Goal: Task Accomplishment & Management: Use online tool/utility

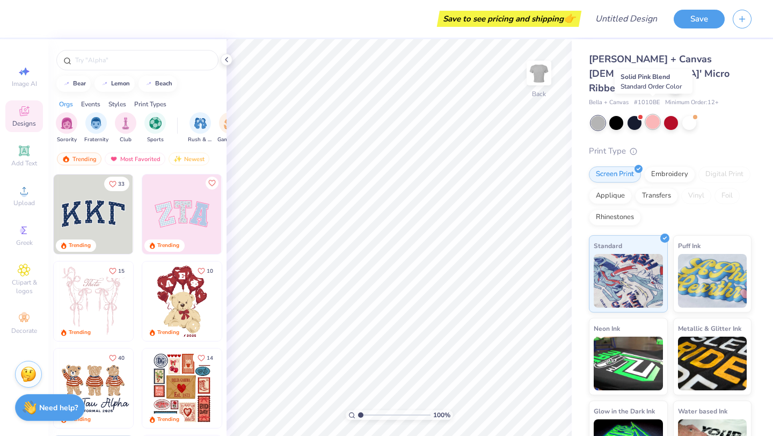
click at [652, 115] on div at bounding box center [653, 122] width 14 height 14
click at [692, 115] on div at bounding box center [689, 122] width 14 height 14
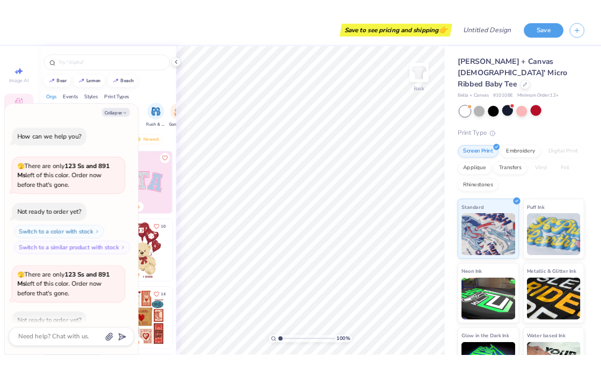
scroll to position [59, 0]
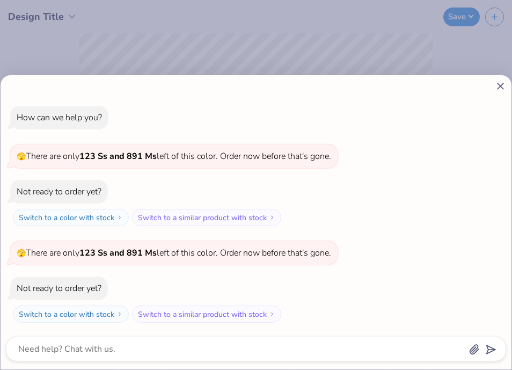
click at [347, 40] on div "How can we help you? 🫣 There are only 123 Ss and 891 Ms left of this color. Ord…" at bounding box center [256, 185] width 512 height 370
type textarea "x"
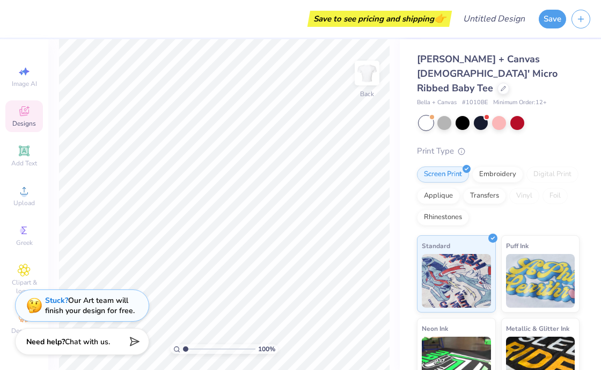
click at [32, 113] on div "Designs" at bounding box center [24, 116] width 38 height 32
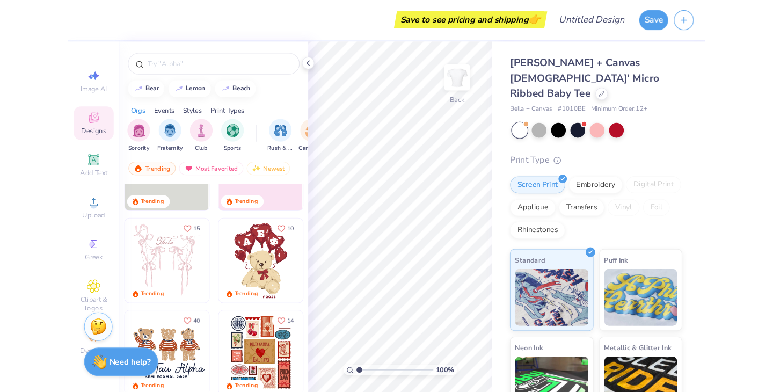
scroll to position [68, 0]
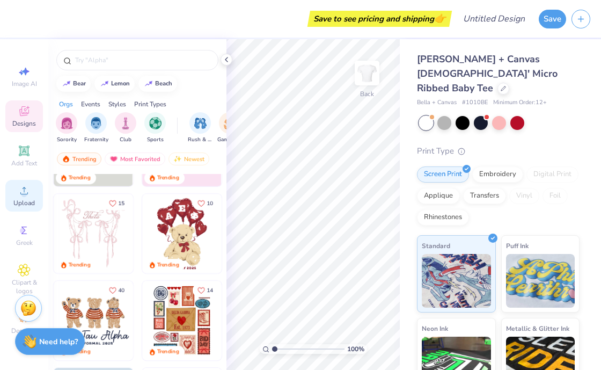
click at [18, 193] on icon at bounding box center [24, 190] width 13 height 13
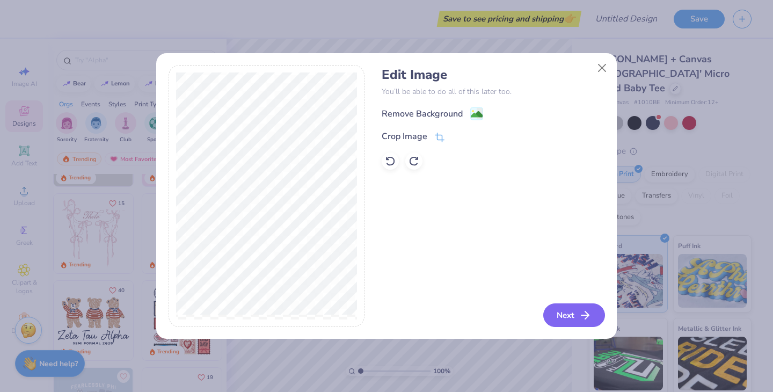
click at [551, 309] on button "Next" at bounding box center [574, 315] width 62 height 24
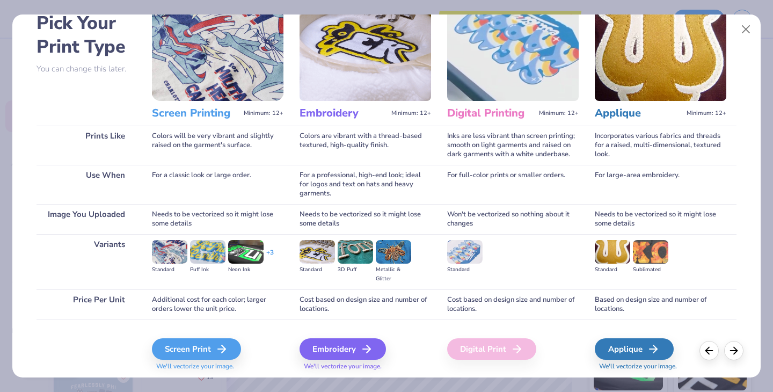
scroll to position [60, 0]
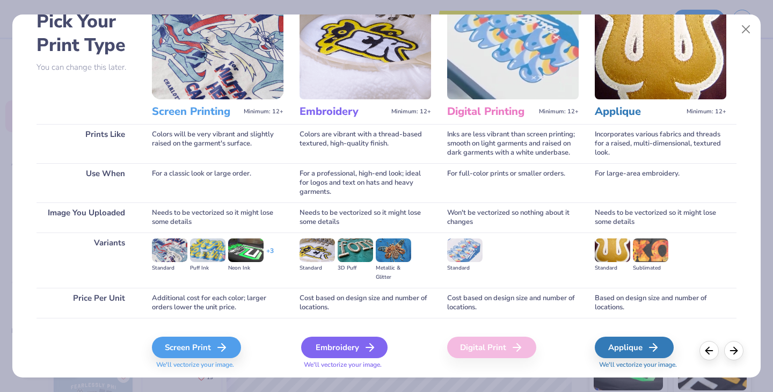
click at [332, 344] on div "Embroidery" at bounding box center [344, 347] width 86 height 21
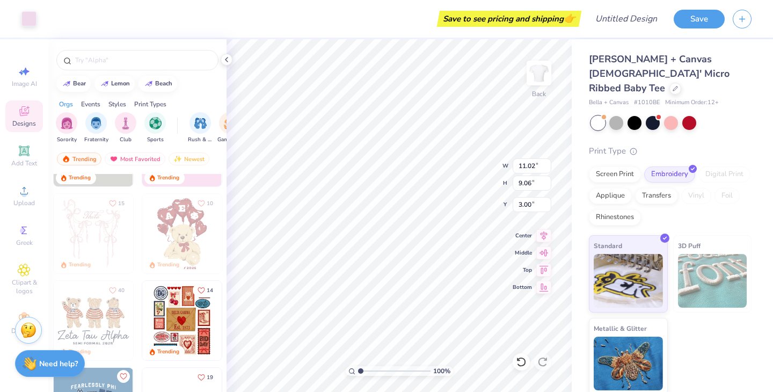
type input "3.00"
click at [21, 198] on div "Upload" at bounding box center [24, 196] width 38 height 32
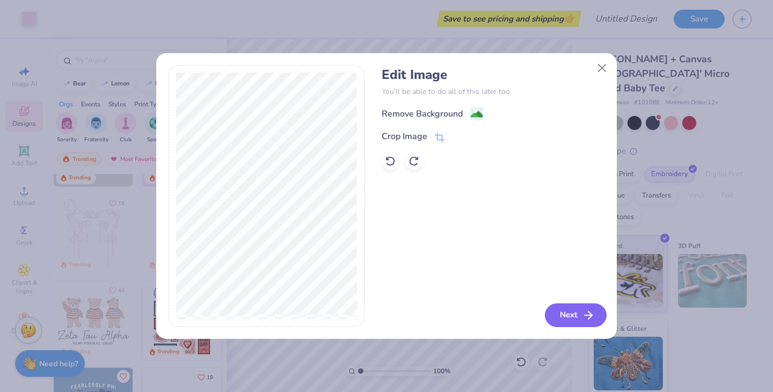
click at [566, 311] on button "Next" at bounding box center [576, 315] width 62 height 24
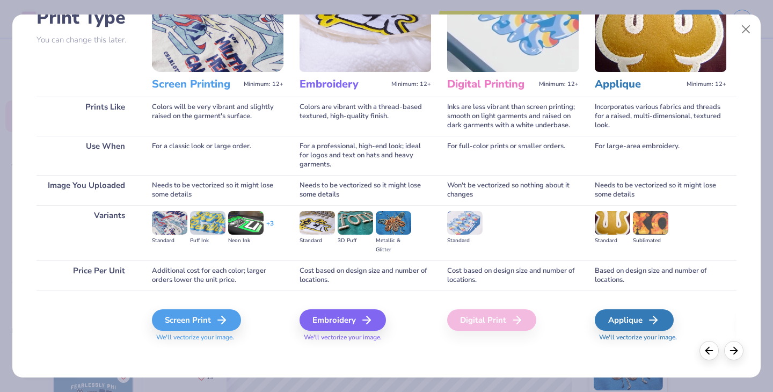
scroll to position [85, 0]
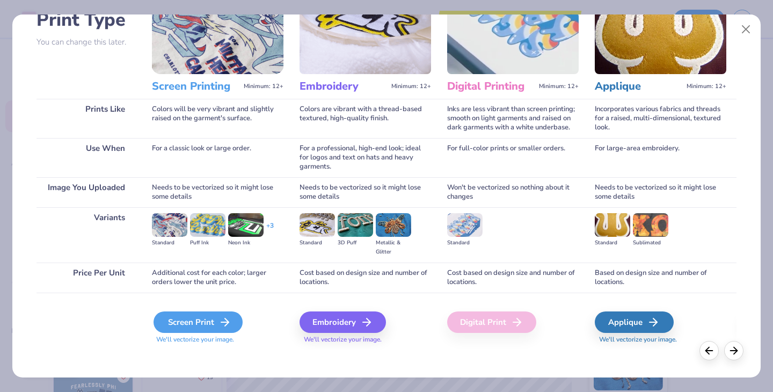
click at [215, 316] on div "Screen Print" at bounding box center [198, 321] width 89 height 21
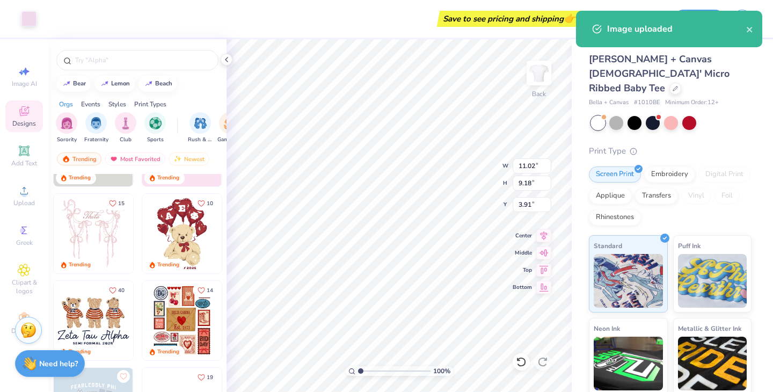
type input "9.18"
type input "3.91"
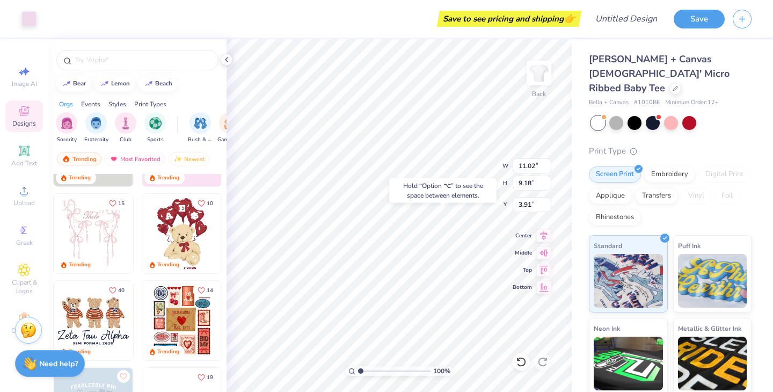
type input "9.06"
type input "3.00"
type input "9.65"
type input "8.04"
type input "3.00"
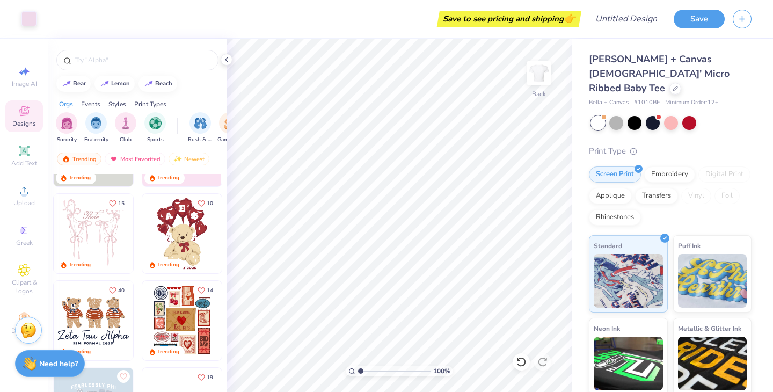
click at [643, 116] on div at bounding box center [671, 123] width 161 height 14
click at [617, 115] on div at bounding box center [616, 122] width 14 height 14
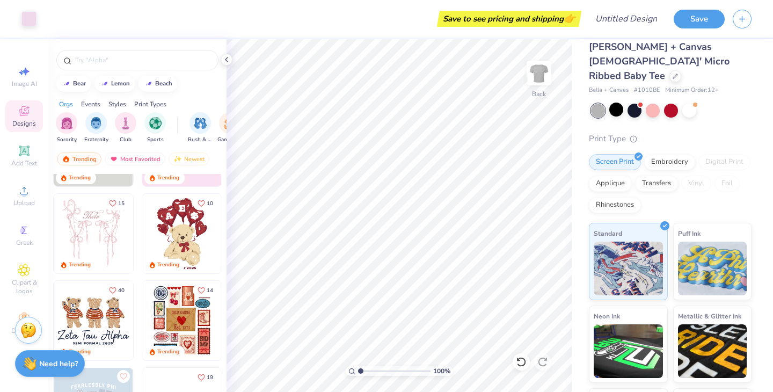
scroll to position [13, 0]
click at [623, 173] on div "Applique" at bounding box center [610, 181] width 43 height 16
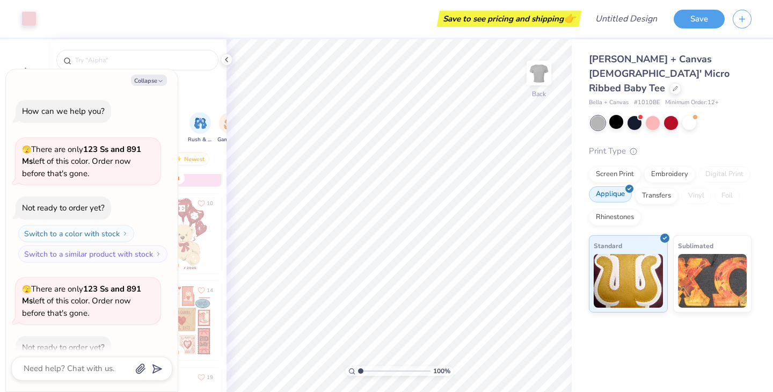
scroll to position [125, 0]
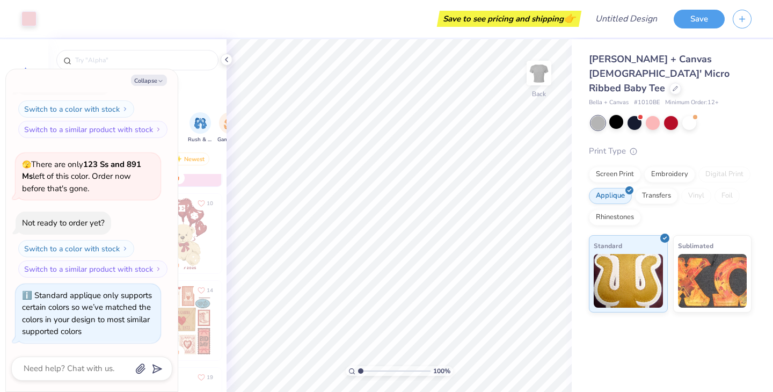
click at [172, 89] on div "Collapse How can we help you? 🫣 There are only 123 Ss and 891 Ms left of this c…" at bounding box center [92, 230] width 172 height 322
click at [193, 82] on div "bear [GEOGRAPHIC_DATA]" at bounding box center [137, 84] width 178 height 16
click at [199, 101] on div "Orgs Events Styles Print Types" at bounding box center [137, 101] width 178 height 15
click at [149, 82] on button "Collapse" at bounding box center [149, 80] width 36 height 11
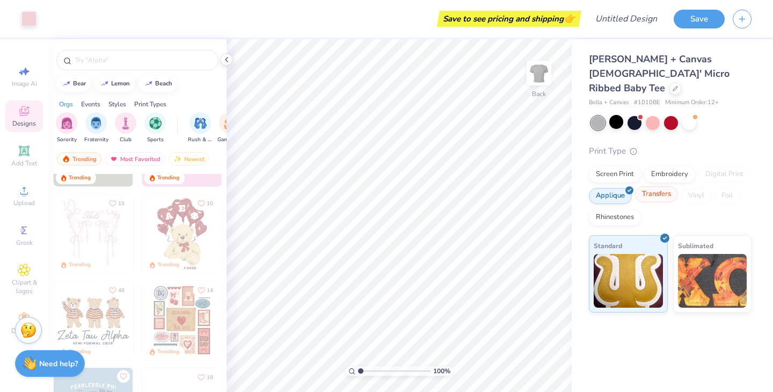
click at [664, 186] on div "Transfers" at bounding box center [656, 194] width 43 height 16
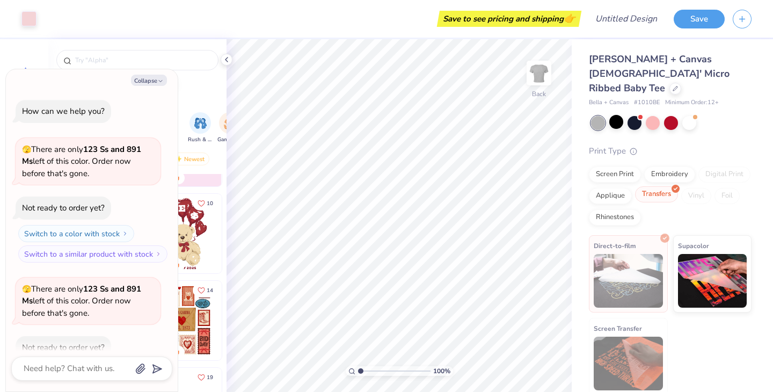
scroll to position [506, 0]
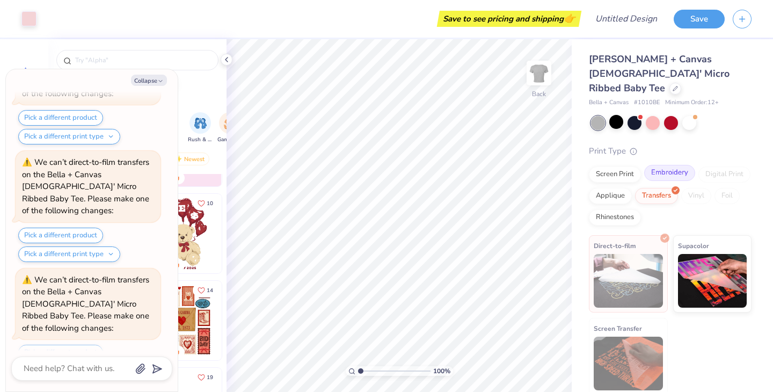
click at [672, 165] on div "Embroidery" at bounding box center [669, 173] width 51 height 16
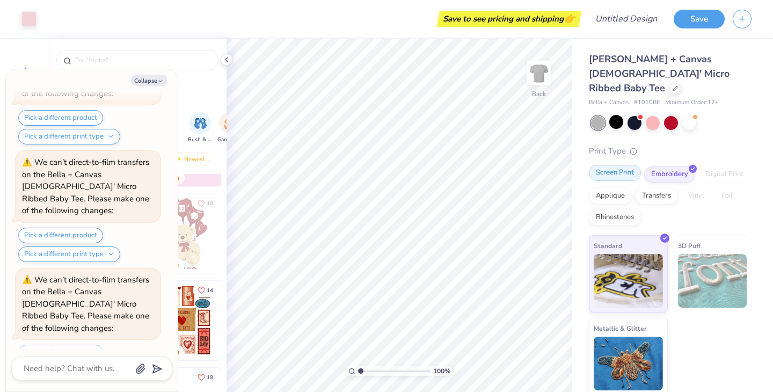
click at [632, 165] on div "Screen Print" at bounding box center [615, 173] width 52 height 16
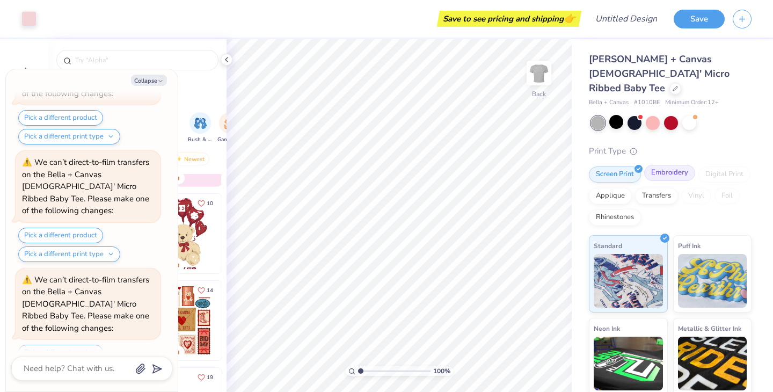
click at [657, 165] on div "Embroidery" at bounding box center [669, 173] width 51 height 16
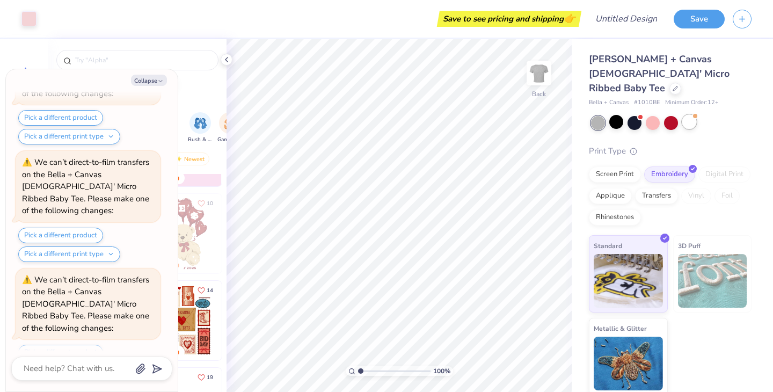
click at [687, 115] on div at bounding box center [689, 122] width 14 height 14
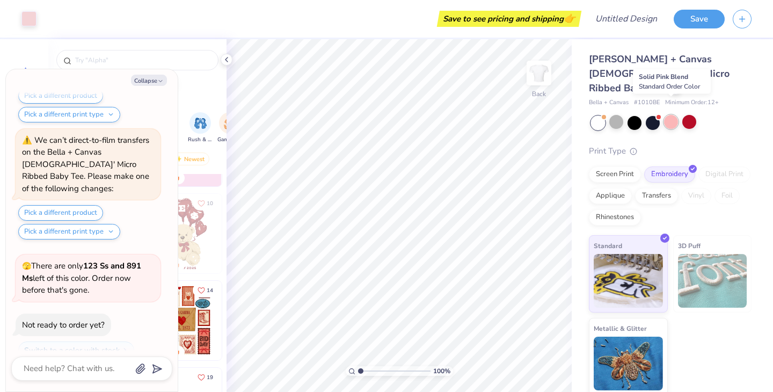
click at [671, 115] on div at bounding box center [671, 122] width 14 height 14
click at [693, 115] on div at bounding box center [689, 122] width 14 height 14
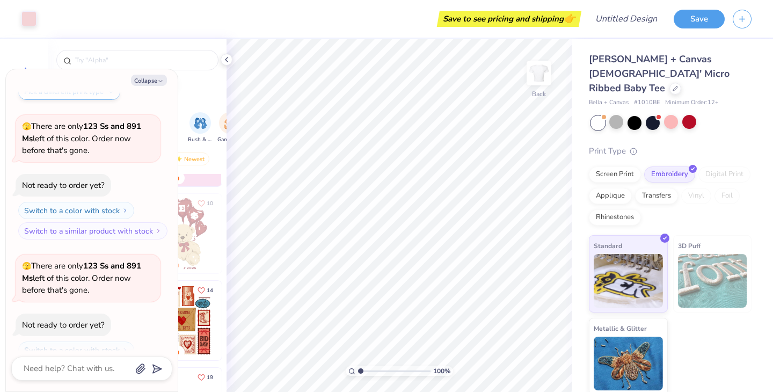
click at [177, 84] on div "Collapse How can we help you? 🫣 There are only 123 Ss and 891 Ms left of this c…" at bounding box center [92, 230] width 172 height 322
click at [190, 83] on div "bear [GEOGRAPHIC_DATA]" at bounding box center [137, 84] width 178 height 16
click at [158, 78] on icon "button" at bounding box center [160, 81] width 6 height 6
type textarea "x"
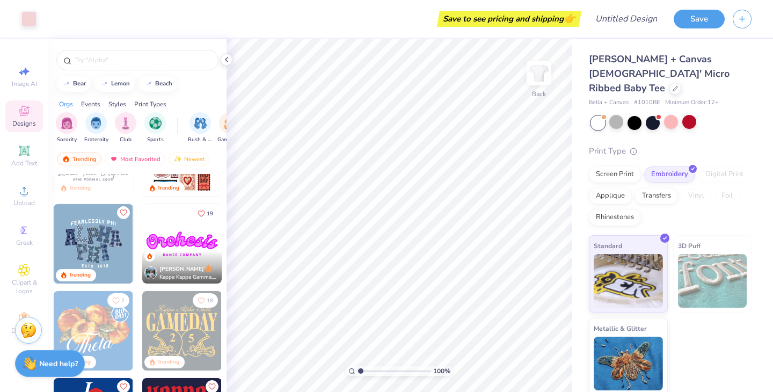
scroll to position [260, 0]
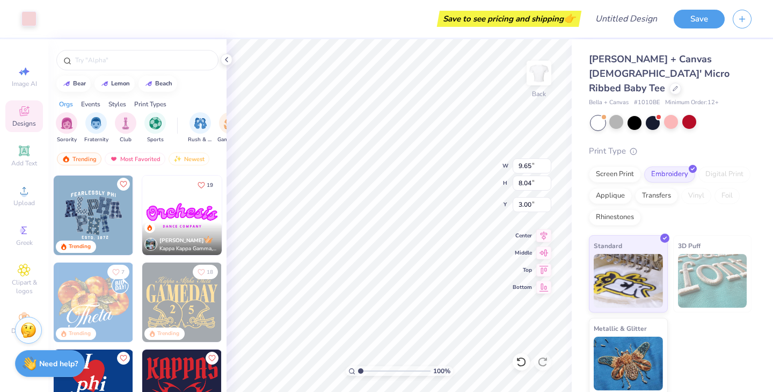
type input "9.72"
type input "8.10"
click at [696, 24] on button "Save" at bounding box center [699, 17] width 51 height 19
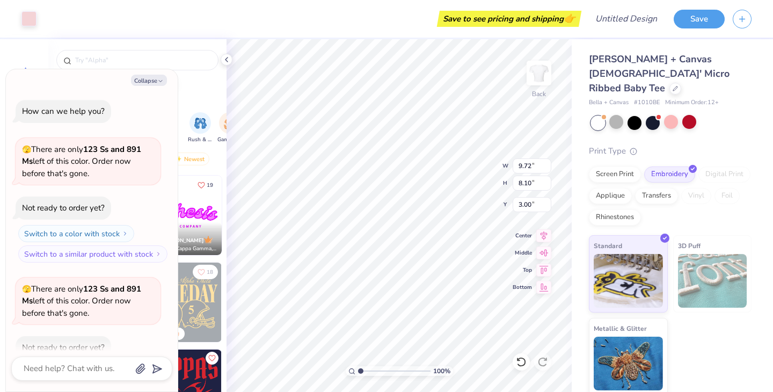
scroll to position [814, 0]
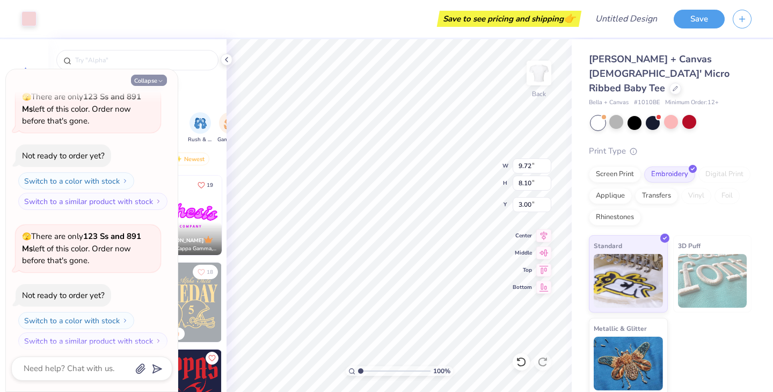
click at [156, 78] on button "Collapse" at bounding box center [149, 80] width 36 height 11
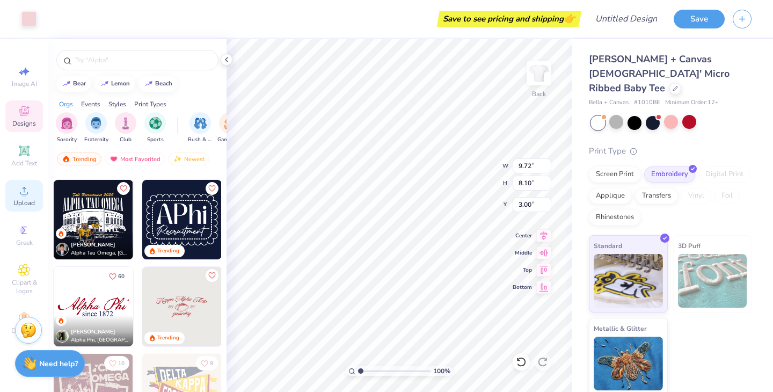
scroll to position [872, 0]
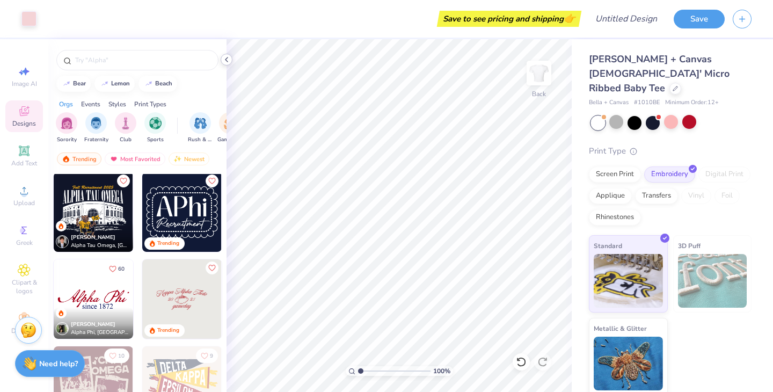
click at [228, 59] on icon at bounding box center [226, 59] width 9 height 9
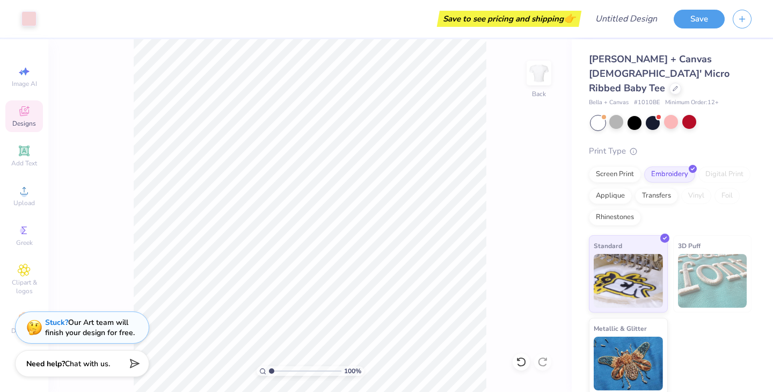
click at [86, 54] on div "100 % Back" at bounding box center [309, 215] width 523 height 353
click at [30, 14] on div at bounding box center [28, 17] width 15 height 15
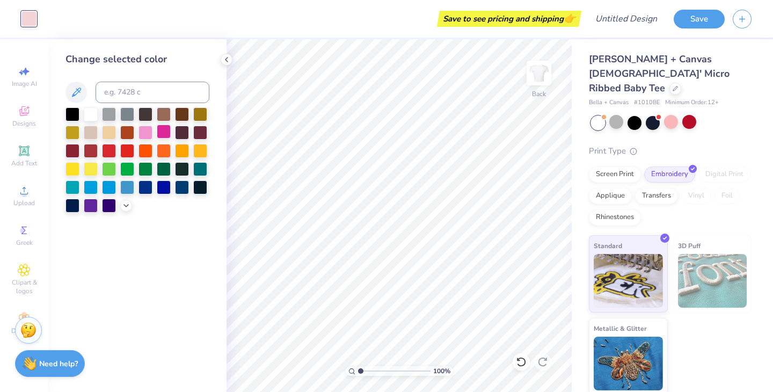
click at [170, 127] on div at bounding box center [164, 132] width 14 height 14
click at [146, 133] on div at bounding box center [146, 132] width 14 height 14
click at [624, 208] on div "Rhinestones" at bounding box center [615, 216] width 52 height 16
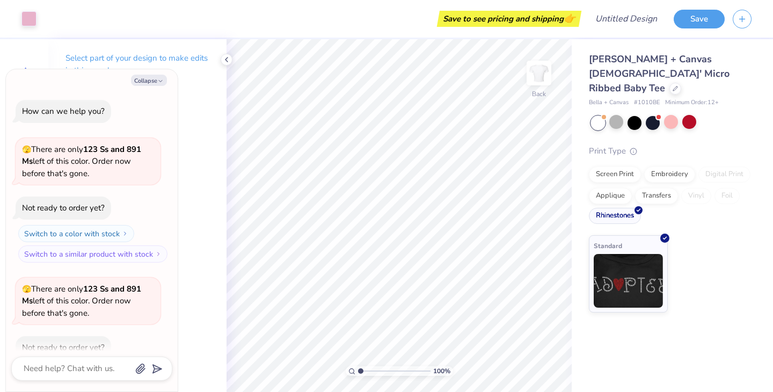
scroll to position [880, 0]
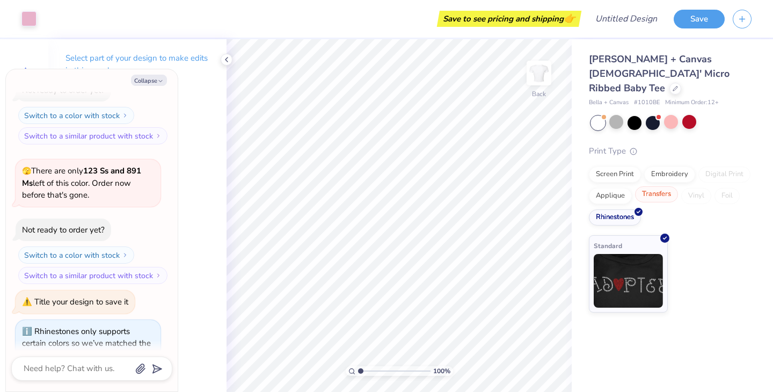
click at [650, 186] on div "Transfers" at bounding box center [656, 194] width 43 height 16
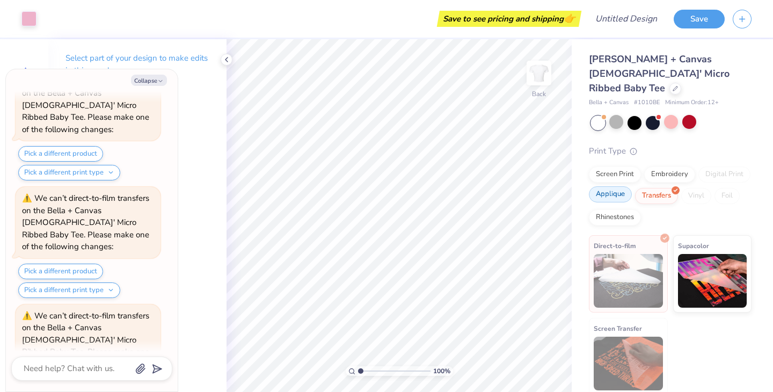
click at [619, 186] on div "Applique" at bounding box center [610, 194] width 43 height 16
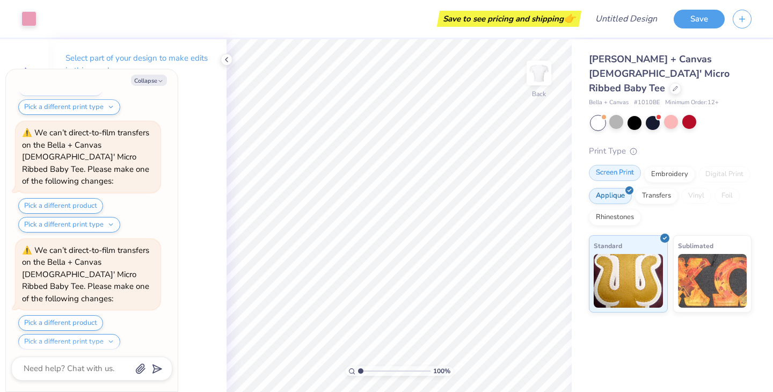
click at [621, 165] on div "Screen Print" at bounding box center [615, 173] width 52 height 16
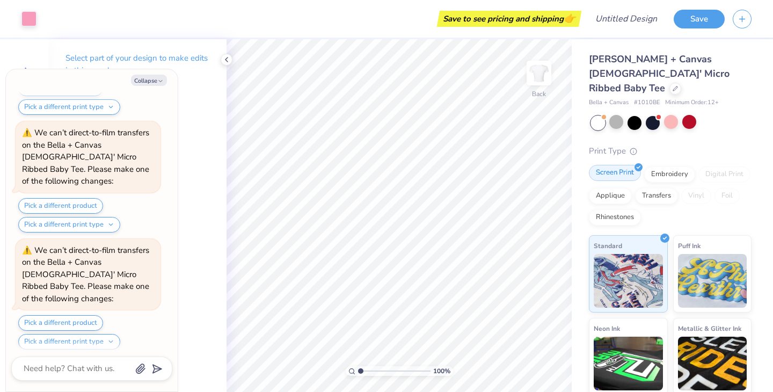
scroll to position [1392, 0]
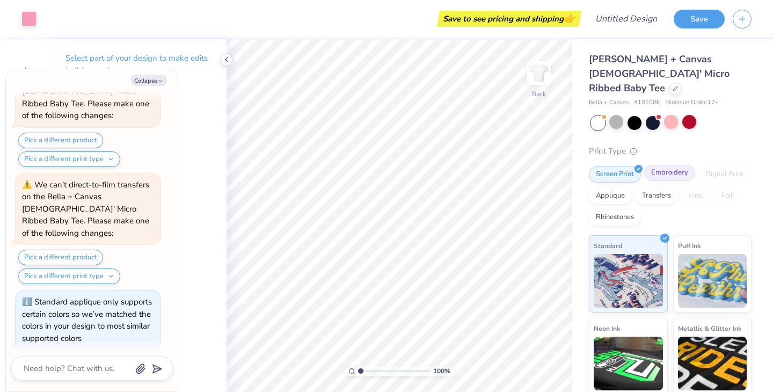
click at [657, 165] on div "Embroidery" at bounding box center [669, 173] width 51 height 16
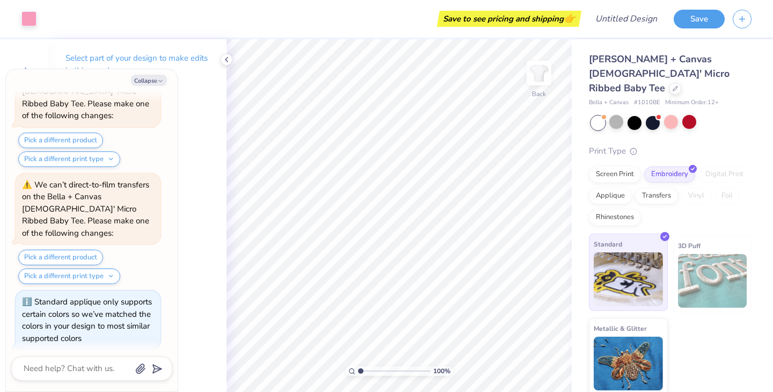
click at [629, 266] on img at bounding box center [628, 279] width 69 height 54
click at [706, 25] on button "Save" at bounding box center [699, 17] width 51 height 19
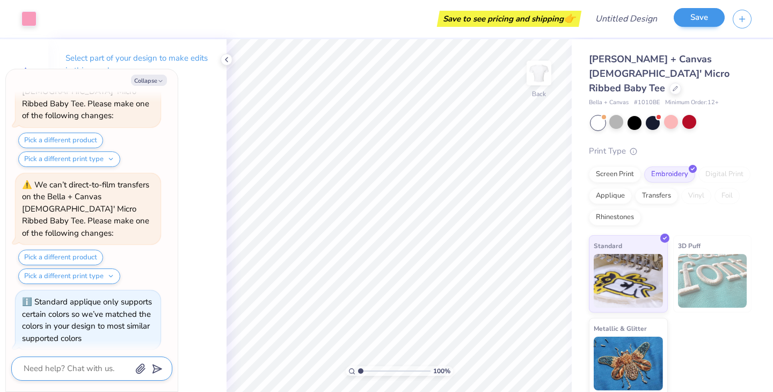
scroll to position [1421, 0]
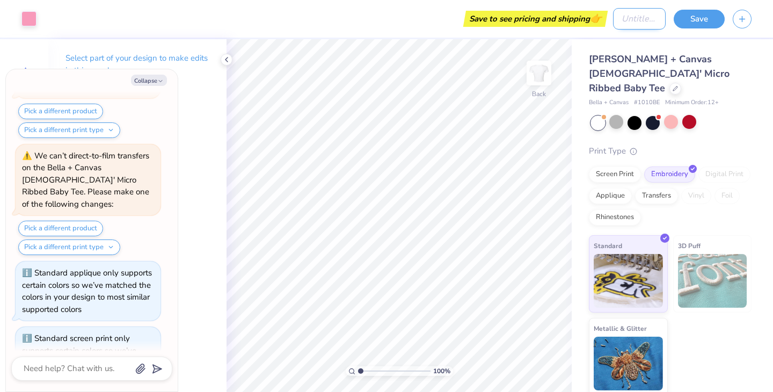
click at [627, 23] on input "Design Title" at bounding box center [639, 18] width 53 height 21
type textarea "x"
type input "P"
type textarea "x"
type input "Po"
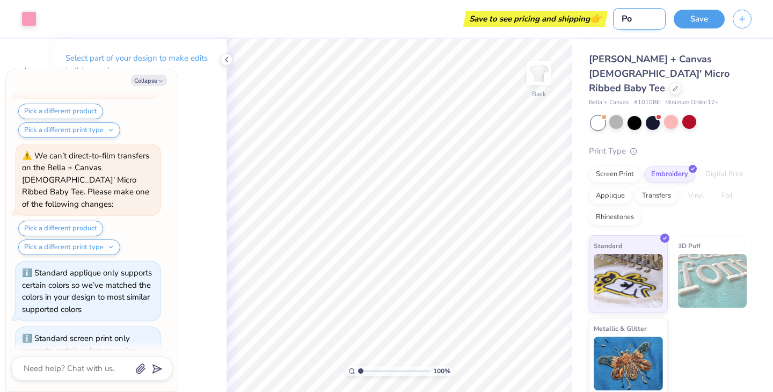
type textarea "x"
type input "Pop"
type textarea "x"
type input "Pops"
type textarea "x"
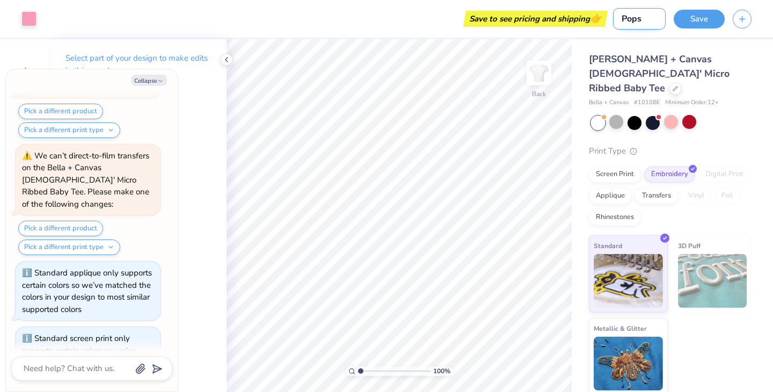
type input "Popsi"
type textarea "x"
type input "Popsic"
type textarea "x"
type input "Popsicl"
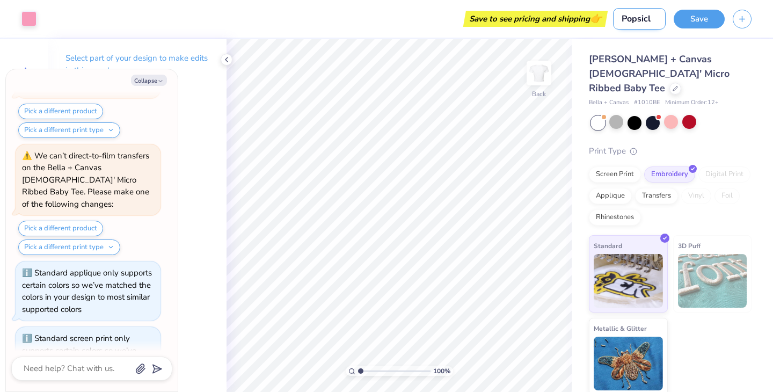
type textarea "x"
type input "Popsicle"
type textarea "x"
type input "Popsicle"
type textarea "x"
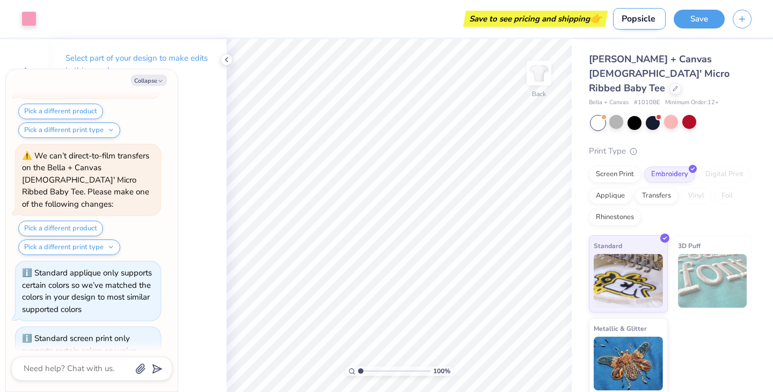
type input "Popsicle e"
type textarea "x"
type input "Popsicle er"
type textarea "x"
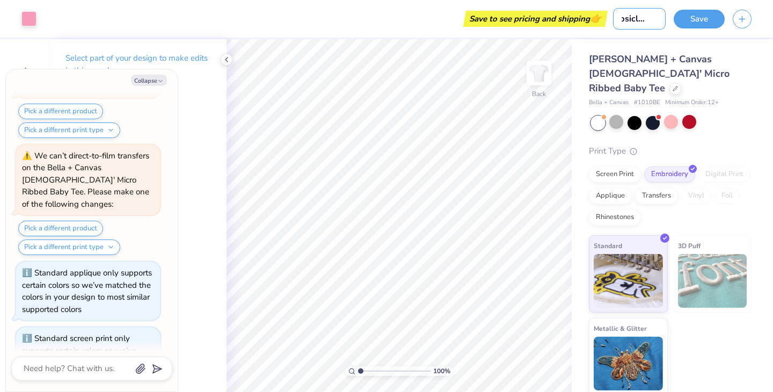
type input "Popsicle era"
click at [699, 30] on div "Save" at bounding box center [723, 19] width 99 height 38
click at [699, 22] on button "Save" at bounding box center [699, 17] width 51 height 19
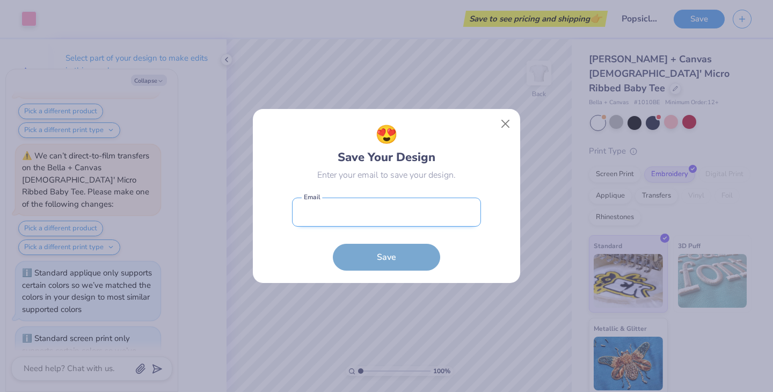
click at [382, 218] on input "email" at bounding box center [386, 213] width 189 height 30
type input "[PERSON_NAME][EMAIL_ADDRESS][DOMAIN_NAME]"
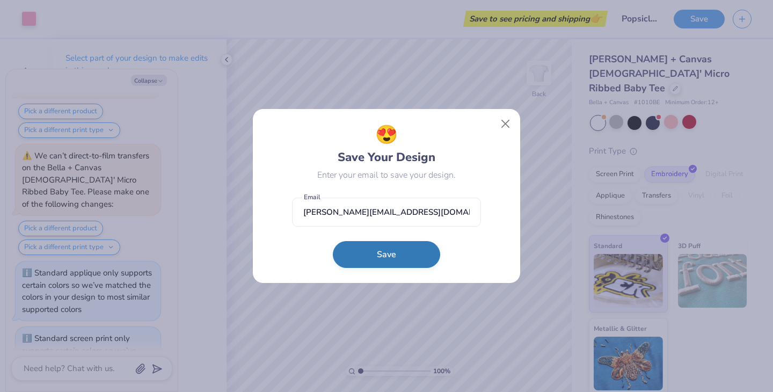
click at [383, 249] on button "Save" at bounding box center [386, 254] width 107 height 27
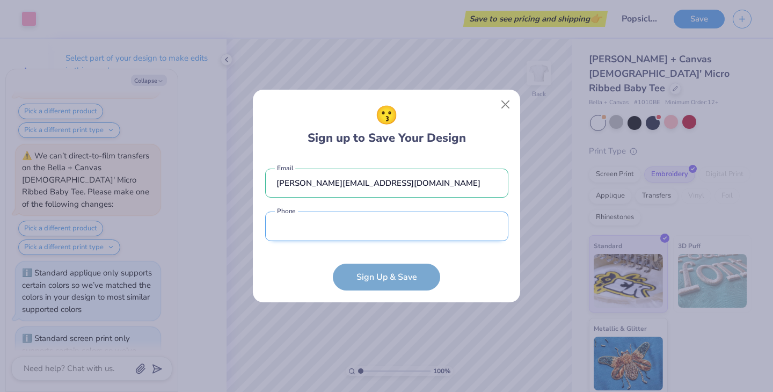
click at [362, 228] on input "tel" at bounding box center [386, 227] width 243 height 30
type input "[PHONE_NUMBER]"
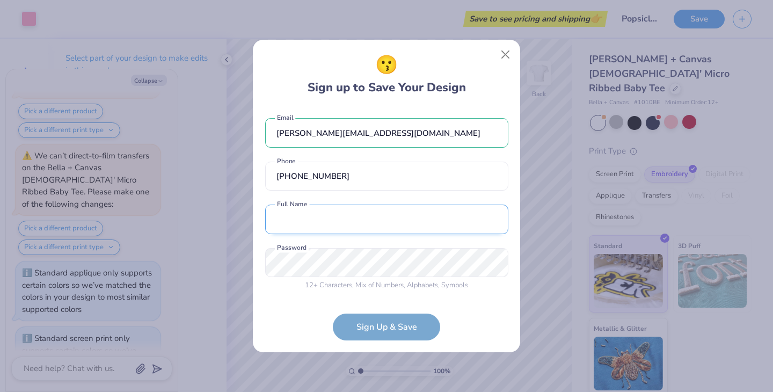
click at [333, 223] on input "text" at bounding box center [386, 220] width 243 height 30
type input "[PERSON_NAME] [PERSON_NAME]"
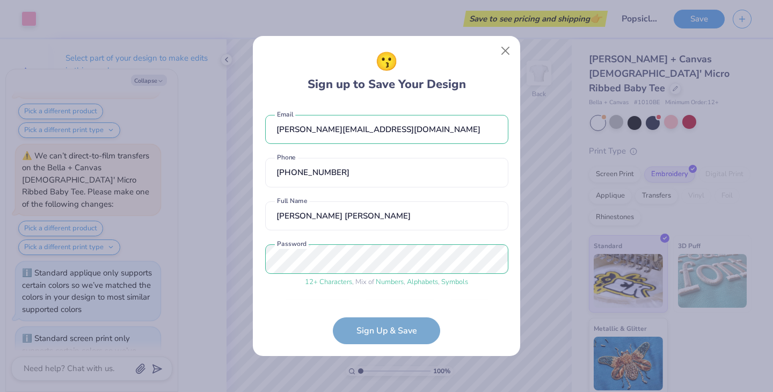
scroll to position [33, 0]
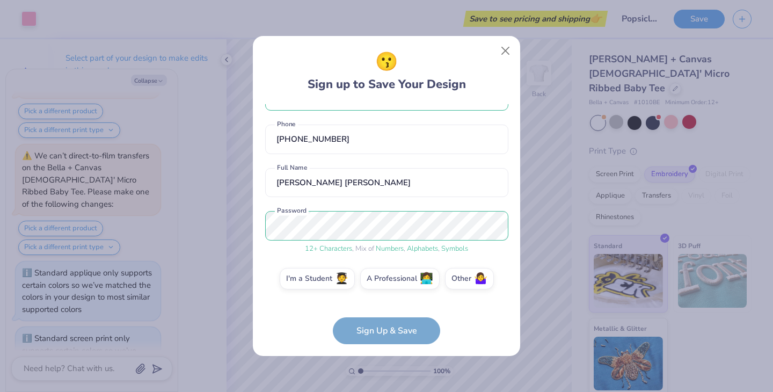
click at [403, 333] on form "[PERSON_NAME][EMAIL_ADDRESS][DOMAIN_NAME] Email [PHONE_NUMBER] Phone [PERSON_NA…" at bounding box center [386, 224] width 243 height 240
click at [402, 333] on form "[PERSON_NAME][EMAIL_ADDRESS][DOMAIN_NAME] Email [PHONE_NUMBER] Phone [PERSON_NA…" at bounding box center [386, 224] width 243 height 240
click at [374, 322] on form "[PERSON_NAME][EMAIL_ADDRESS][DOMAIN_NAME] Email [PHONE_NUMBER] Phone [PERSON_NA…" at bounding box center [386, 224] width 243 height 240
click at [300, 247] on div "12 + Characters , Mix of Numbers , Alphabets , Symbols" at bounding box center [386, 249] width 243 height 11
click at [362, 337] on form "[PERSON_NAME][EMAIL_ADDRESS][DOMAIN_NAME] Email [PHONE_NUMBER] Phone [PERSON_NA…" at bounding box center [386, 224] width 243 height 240
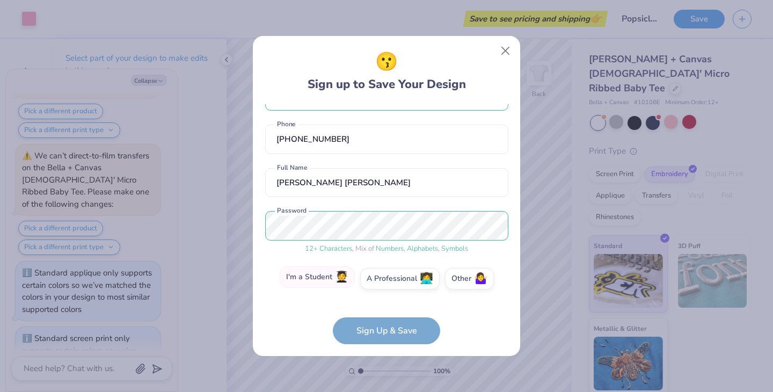
click at [338, 277] on label "I'm a Student 🧑‍🎓" at bounding box center [317, 276] width 75 height 21
click at [383, 311] on input "I'm a Student 🧑‍🎓" at bounding box center [386, 314] width 7 height 7
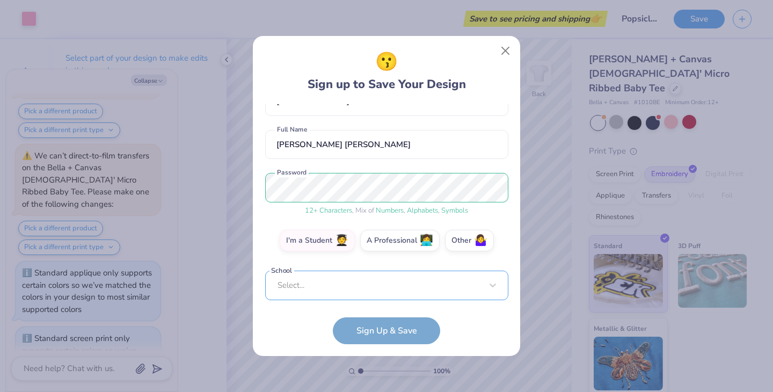
click at [351, 283] on div "Select..." at bounding box center [386, 286] width 243 height 30
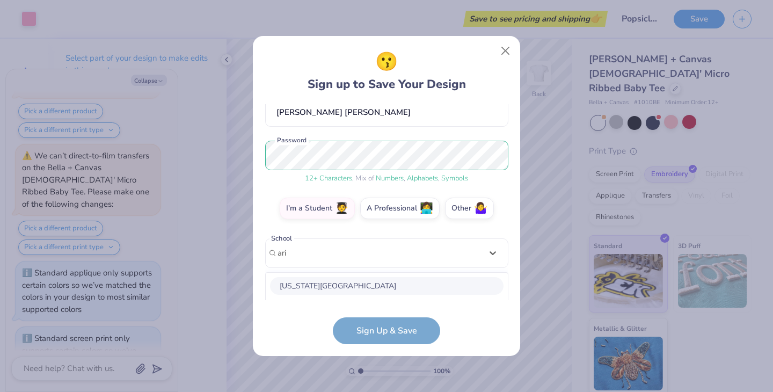
scroll to position [238, 0]
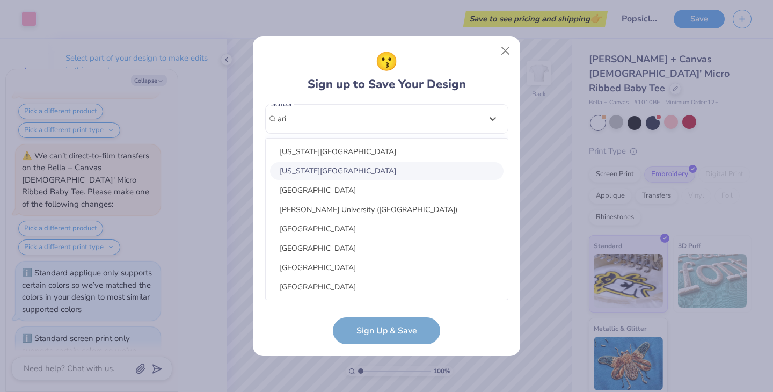
click at [337, 166] on div "[US_STATE][GEOGRAPHIC_DATA]" at bounding box center [387, 171] width 234 height 18
type input "ari"
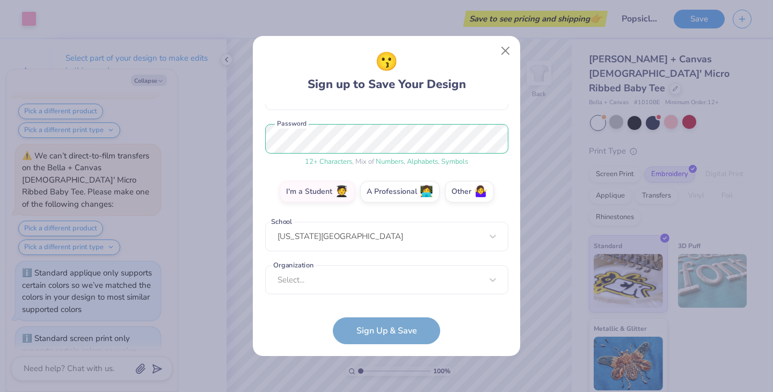
scroll to position [120, 0]
click at [387, 335] on form "[PERSON_NAME][EMAIL_ADDRESS][DOMAIN_NAME] Email [PHONE_NUMBER] Phone [PERSON_NA…" at bounding box center [386, 224] width 243 height 240
click at [361, 299] on div "[PERSON_NAME][EMAIL_ADDRESS][DOMAIN_NAME] Email [PHONE_NUMBER] Phone [PERSON_NA…" at bounding box center [386, 202] width 243 height 196
click at [357, 285] on div "Select..." at bounding box center [386, 281] width 243 height 30
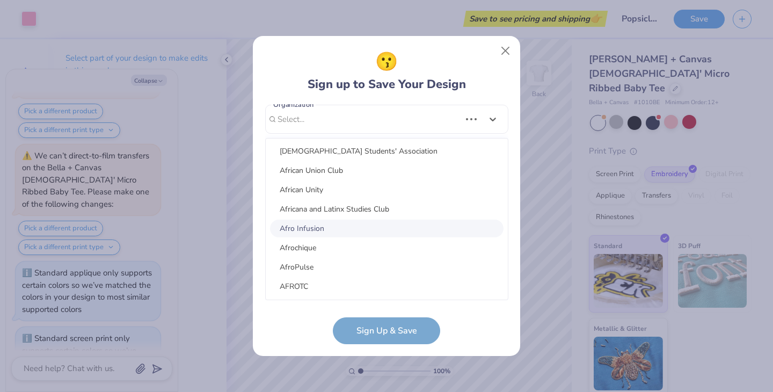
scroll to position [290, 0]
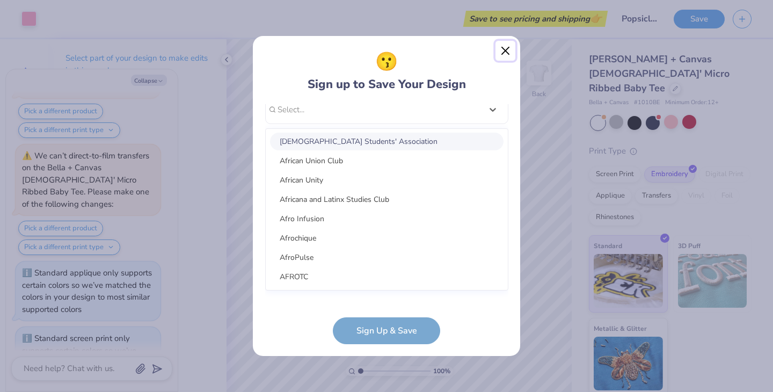
click at [504, 56] on button "Close" at bounding box center [506, 51] width 20 height 20
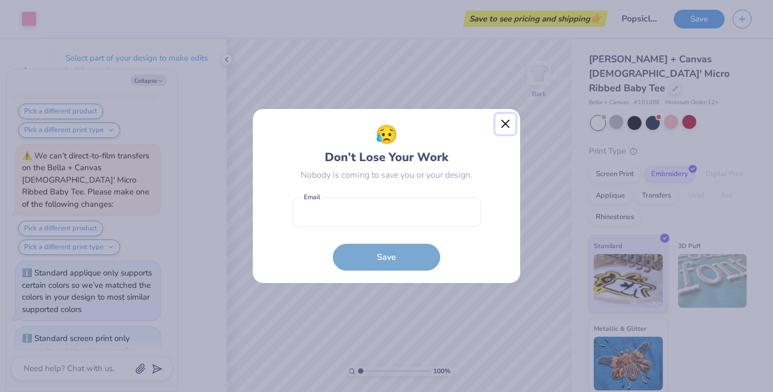
click at [506, 118] on button "Close" at bounding box center [506, 124] width 20 height 20
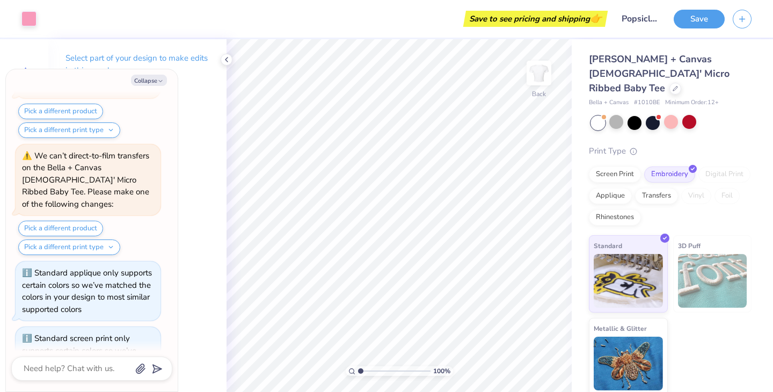
click at [185, 95] on div "Select part of your design to make edits in this panel" at bounding box center [137, 68] width 178 height 59
click at [222, 59] on icon at bounding box center [226, 59] width 9 height 9
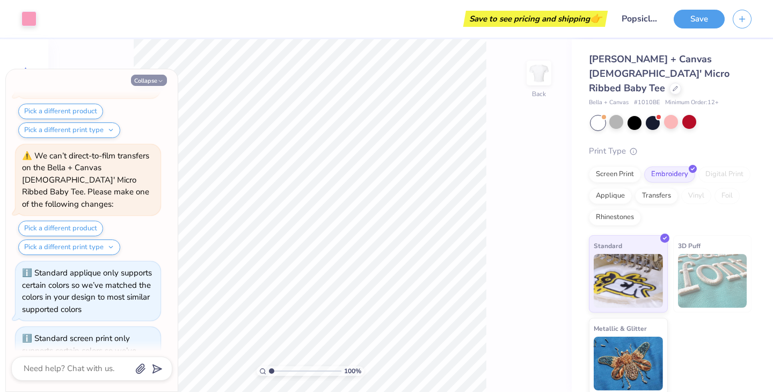
click at [150, 80] on button "Collapse" at bounding box center [149, 80] width 36 height 11
type textarea "x"
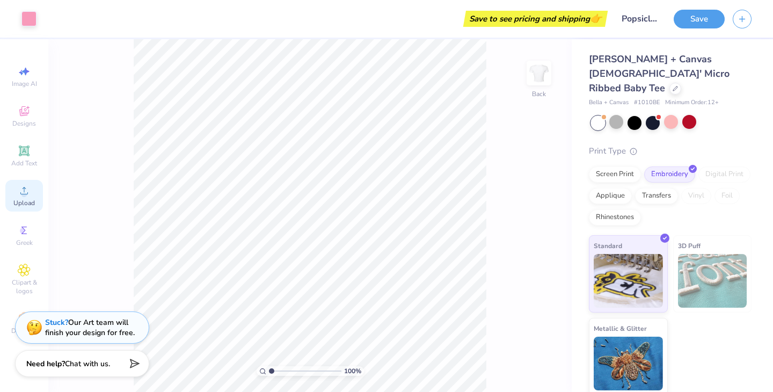
click at [17, 197] on div "Upload" at bounding box center [24, 196] width 38 height 32
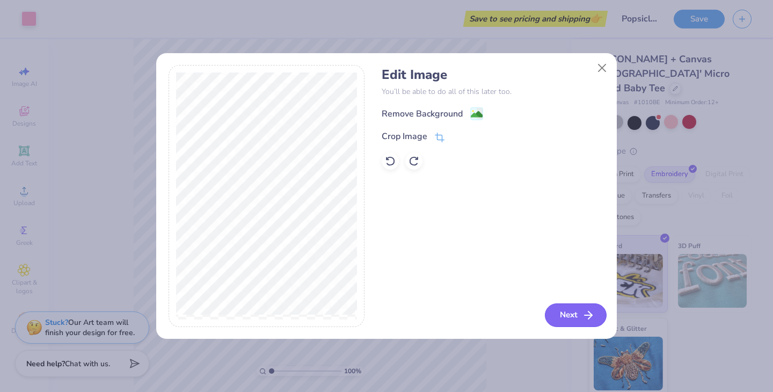
click at [586, 316] on icon "button" at bounding box center [588, 315] width 13 height 13
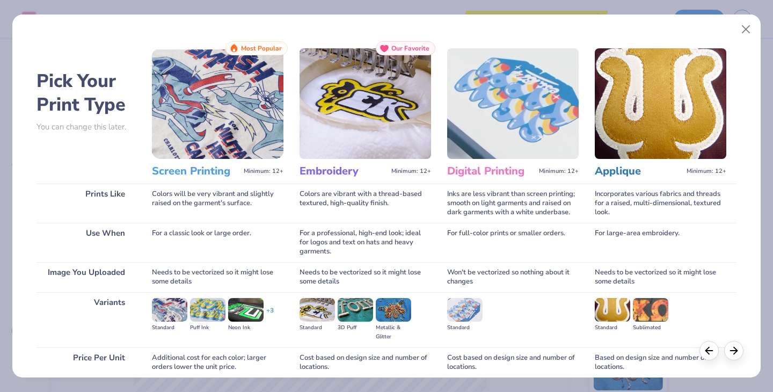
click at [213, 152] on img at bounding box center [218, 103] width 132 height 111
click at [173, 171] on h3 "Screen Printing" at bounding box center [196, 171] width 88 height 14
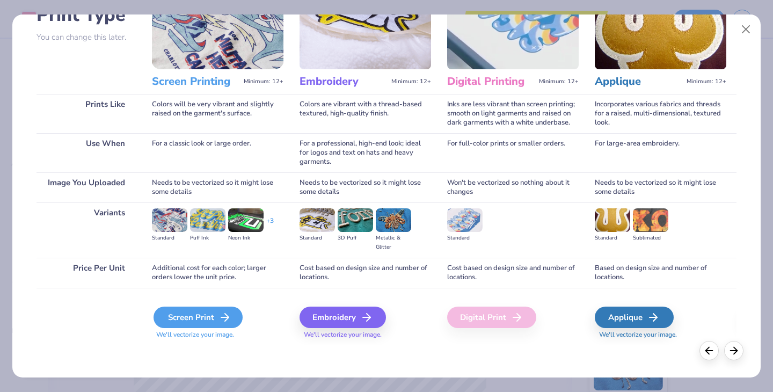
click at [215, 317] on div "Screen Print" at bounding box center [198, 317] width 89 height 21
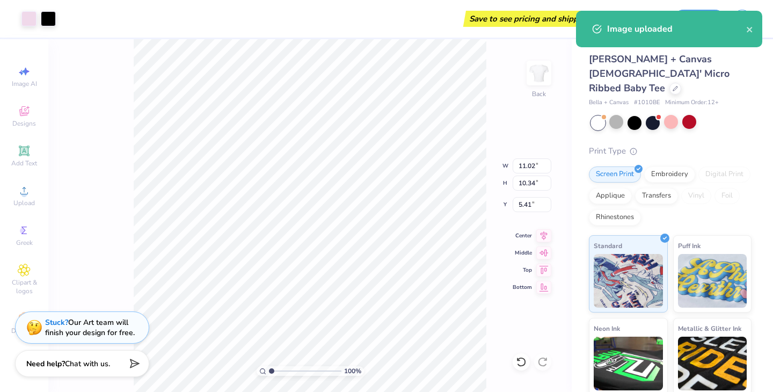
type input "5.41"
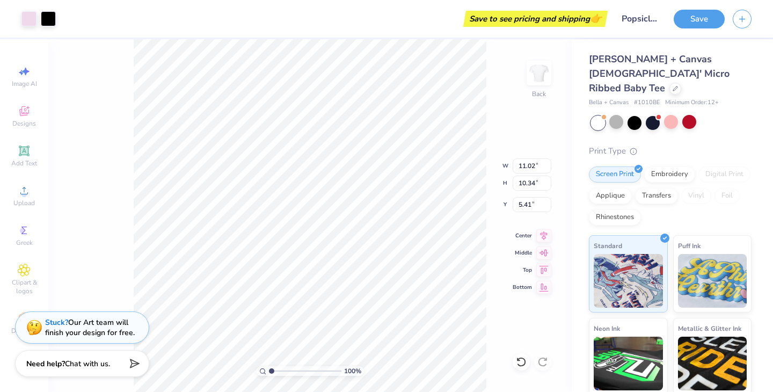
type input "2.73"
type input "1.55"
type input "2.87"
type input "2.73"
type input "3.41"
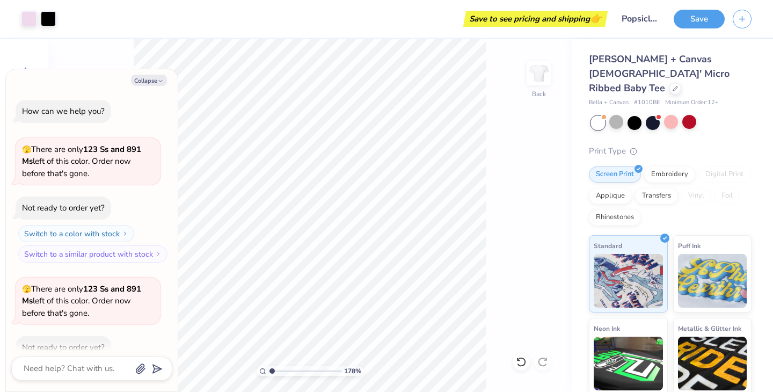
type input "1.78"
type textarea "x"
type input "2.29"
type textarea "x"
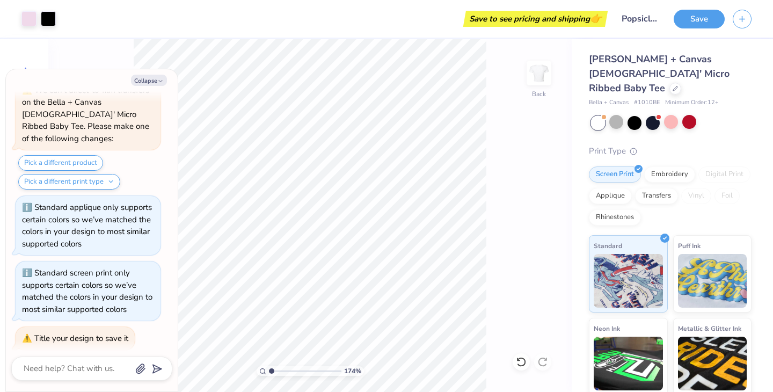
type input "1"
drag, startPoint x: 271, startPoint y: 373, endPoint x: 263, endPoint y: 365, distance: 11.4
click at [269, 366] on input "range" at bounding box center [305, 371] width 72 height 10
click at [637, 25] on input "Popsicle era" at bounding box center [639, 18] width 53 height 21
click at [505, 156] on div "100 % Back" at bounding box center [309, 215] width 523 height 353
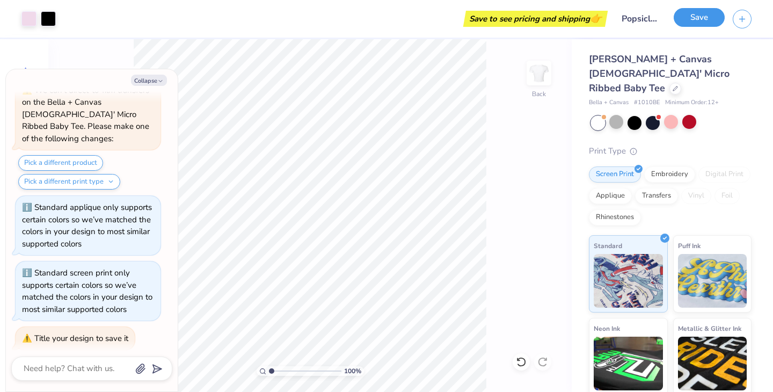
click at [686, 21] on button "Save" at bounding box center [699, 17] width 51 height 19
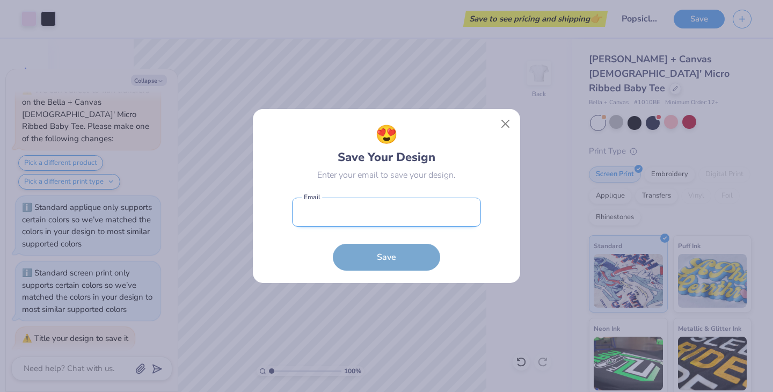
click at [390, 208] on input "email" at bounding box center [386, 213] width 189 height 30
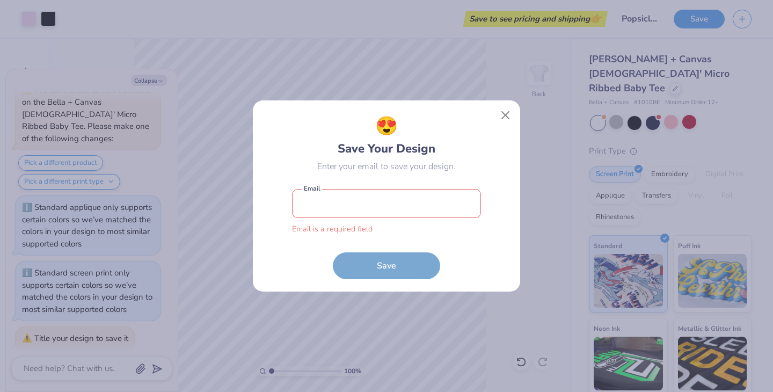
type input "[PERSON_NAME][EMAIL_ADDRESS][DOMAIN_NAME]"
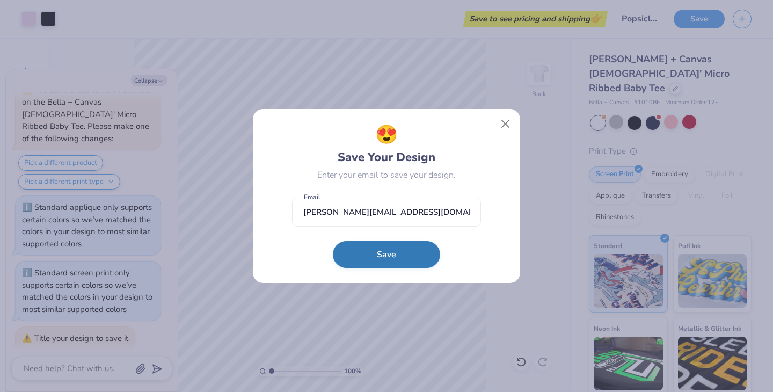
click at [386, 259] on button "Save" at bounding box center [386, 254] width 107 height 27
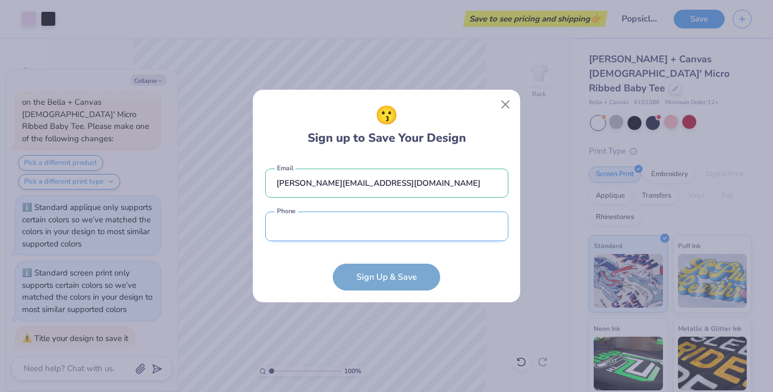
click at [380, 225] on input "tel" at bounding box center [386, 227] width 243 height 30
type input "[PHONE_NUMBER]"
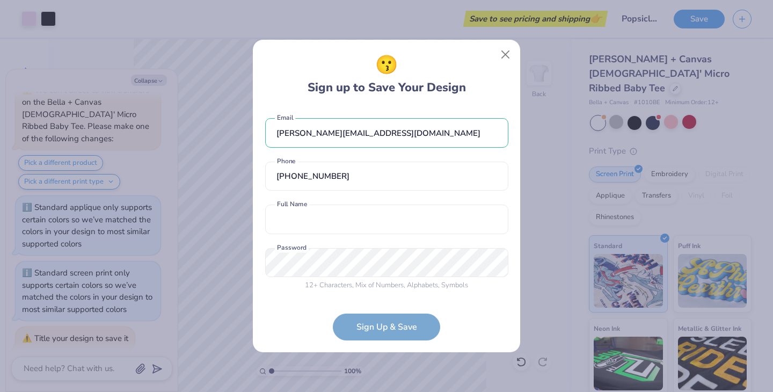
click at [358, 239] on div "[PERSON_NAME][EMAIL_ADDRESS][DOMAIN_NAME] Email [PHONE_NUMBER] Phone Full Name …" at bounding box center [386, 201] width 243 height 189
click at [358, 229] on input "text" at bounding box center [386, 220] width 243 height 30
type input "[PERSON_NAME] [PERSON_NAME]"
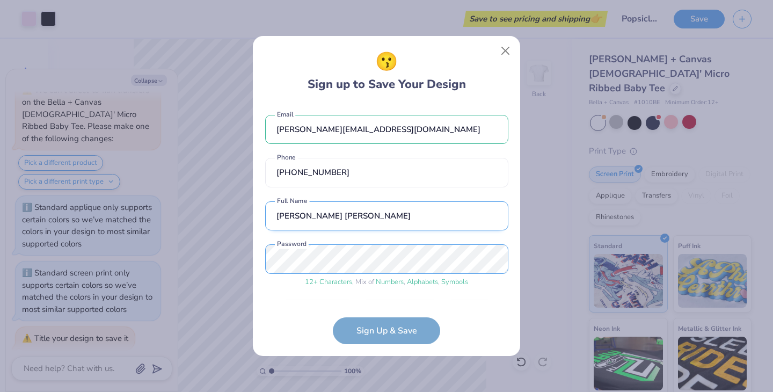
scroll to position [33, 0]
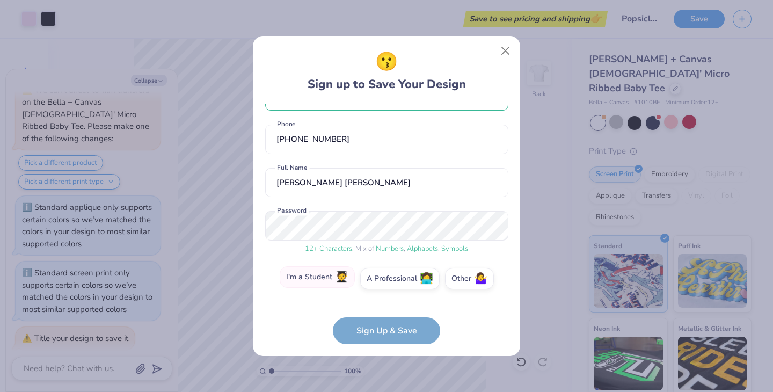
click at [308, 280] on label "I'm a Student 🧑‍🎓" at bounding box center [317, 276] width 75 height 21
click at [383, 311] on input "I'm a Student 🧑‍🎓" at bounding box center [386, 314] width 7 height 7
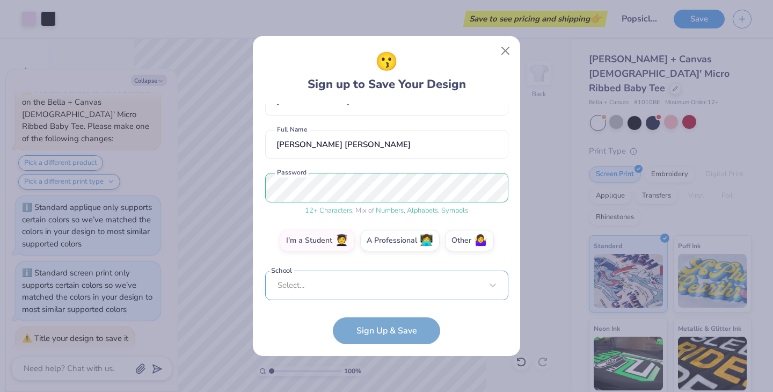
click at [324, 284] on div "Select..." at bounding box center [386, 286] width 243 height 30
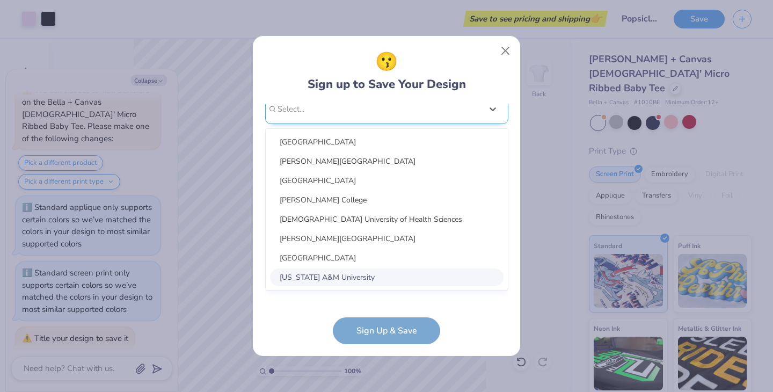
scroll to position [238, 0]
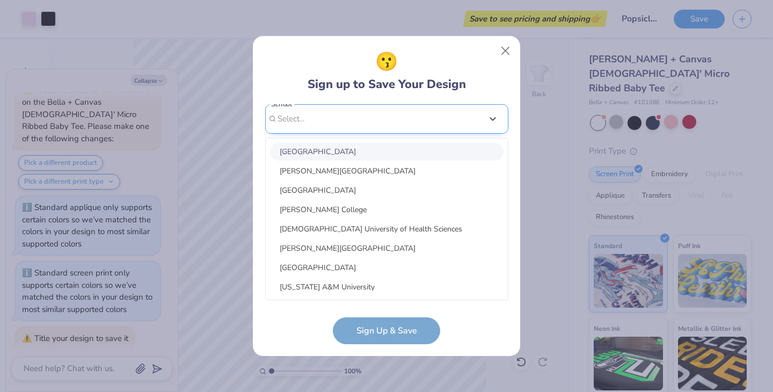
click at [318, 120] on div "[PERSON_NAME][EMAIL_ADDRESS][DOMAIN_NAME] Email [PHONE_NUMBER] Phone [PERSON_NA…" at bounding box center [386, 202] width 243 height 196
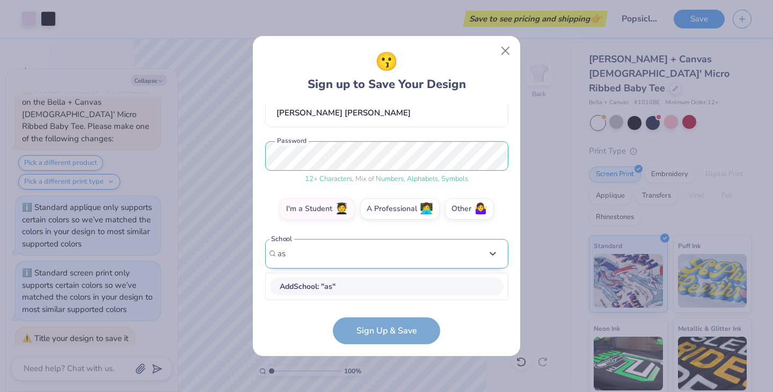
type input "asu"
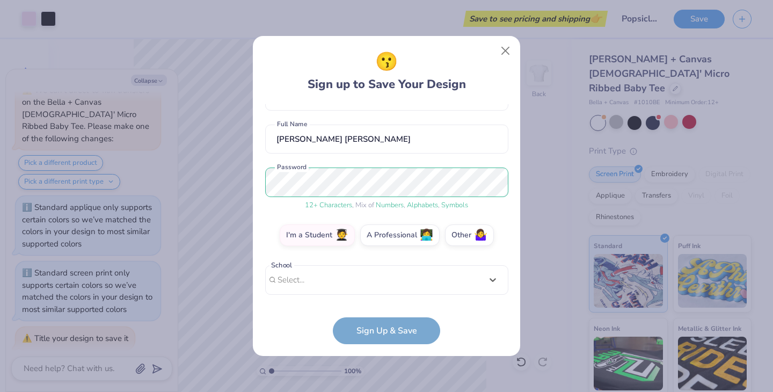
scroll to position [77, 0]
drag, startPoint x: 299, startPoint y: 122, endPoint x: 292, endPoint y: 141, distance: 19.9
click at [292, 141] on div "[PERSON_NAME][EMAIL_ADDRESS][DOMAIN_NAME] Email [PHONE_NUMBER] Phone [PERSON_NA…" at bounding box center [386, 202] width 243 height 196
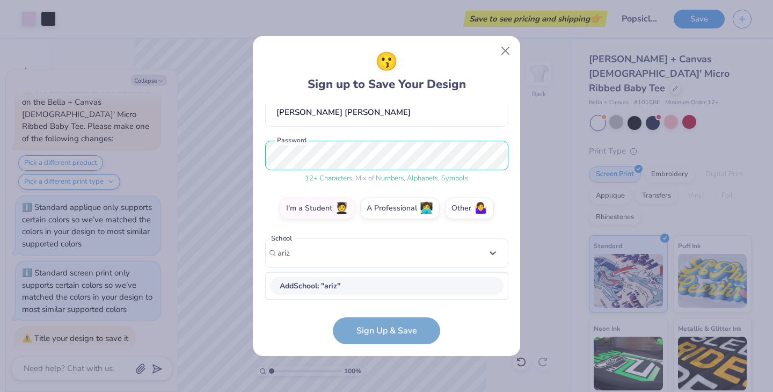
scroll to position [103, 0]
click at [341, 289] on div "[US_STATE][GEOGRAPHIC_DATA]" at bounding box center [387, 287] width 234 height 18
type input "ariz"
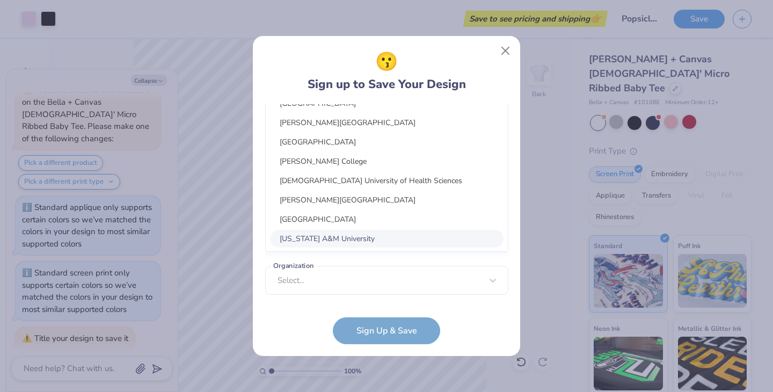
click at [349, 236] on div "option focused, 8 of 30. 30 results available. Use Up and Down to choose option…" at bounding box center [386, 154] width 243 height 196
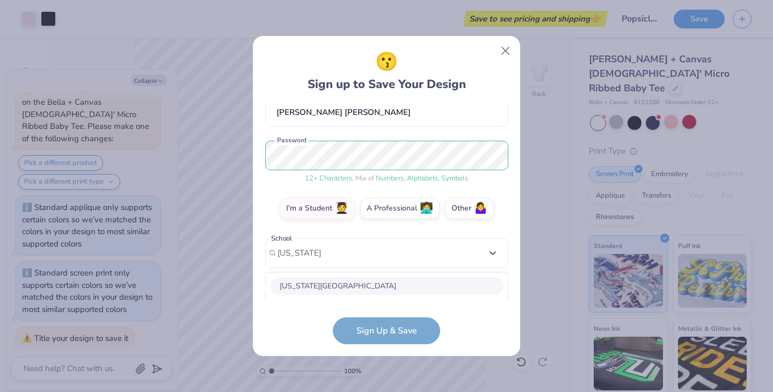
scroll to position [238, 0]
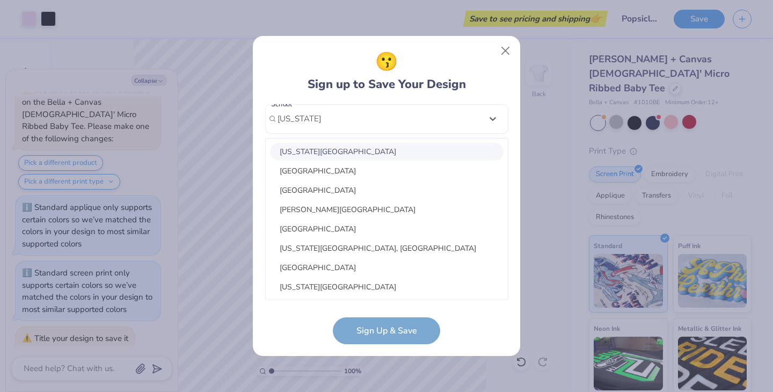
click at [343, 151] on div "[US_STATE][GEOGRAPHIC_DATA]" at bounding box center [387, 152] width 234 height 18
type input "[US_STATE] stat"
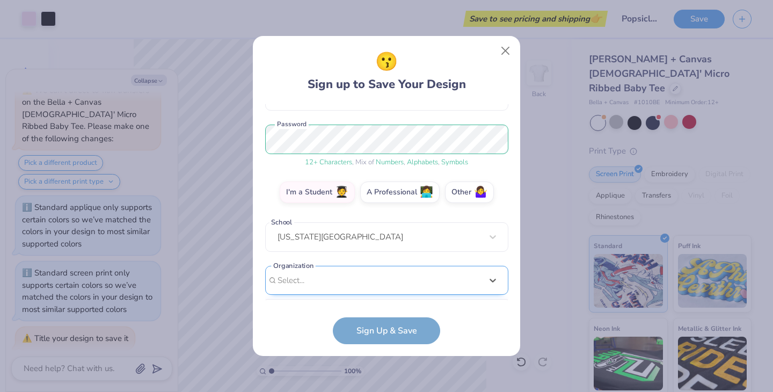
click at [329, 277] on div "option focused, 8 of 165. 165 results available. Use Up and Down to choose opti…" at bounding box center [386, 364] width 243 height 196
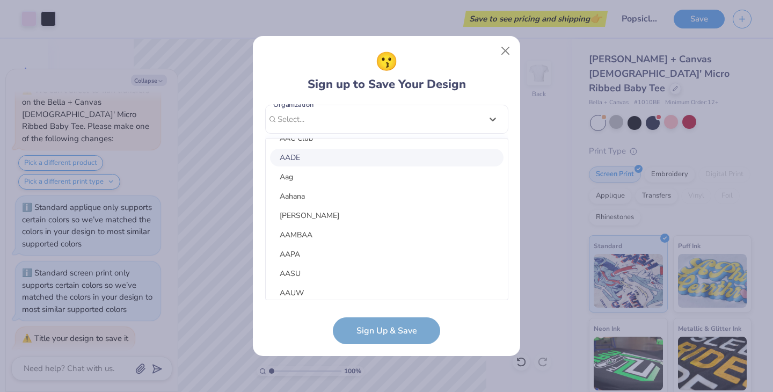
scroll to position [594, 0]
click at [310, 179] on div "Aag" at bounding box center [387, 177] width 234 height 18
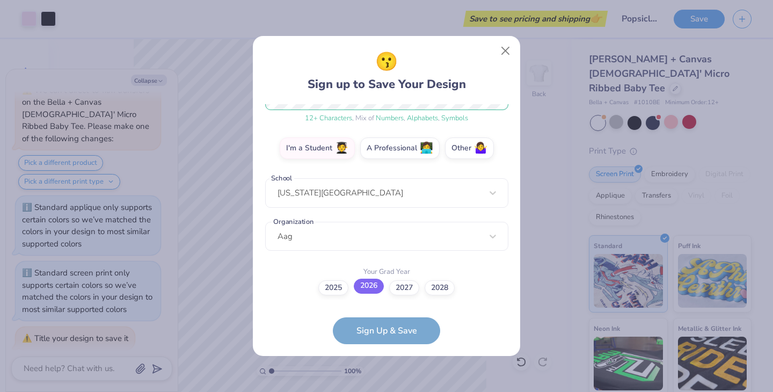
click at [372, 288] on label "2026" at bounding box center [369, 286] width 30 height 15
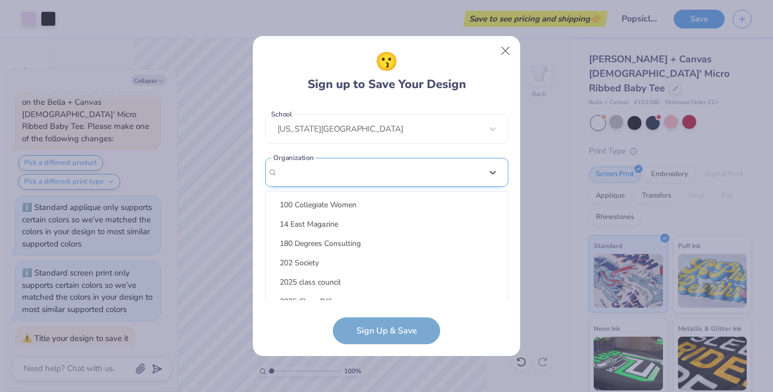
click at [319, 173] on div "option selected, 33 of 165. 165 results available. Use Up and Down to choose op…" at bounding box center [386, 256] width 243 height 196
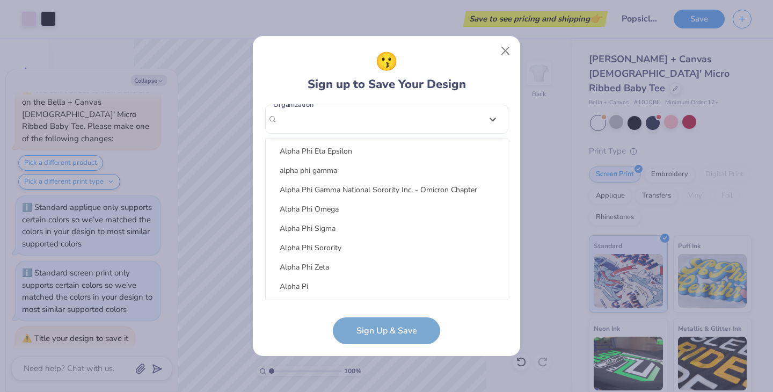
scroll to position [0, 0]
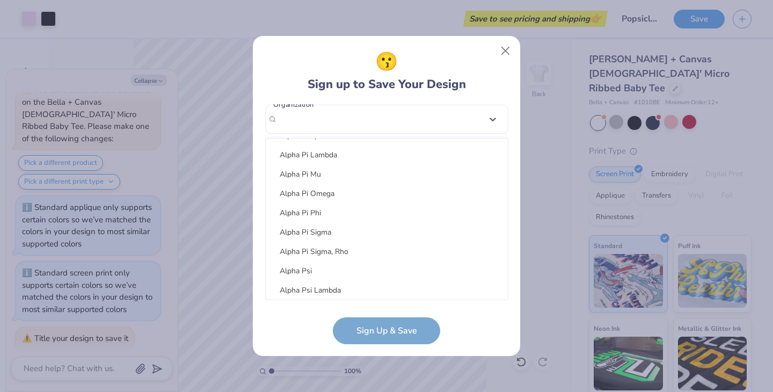
drag, startPoint x: 504, startPoint y: 292, endPoint x: 504, endPoint y: 309, distance: 17.2
click at [504, 309] on form "[PERSON_NAME][EMAIL_ADDRESS][DOMAIN_NAME] Email [PHONE_NUMBER] Phone [PERSON_NA…" at bounding box center [386, 224] width 243 height 240
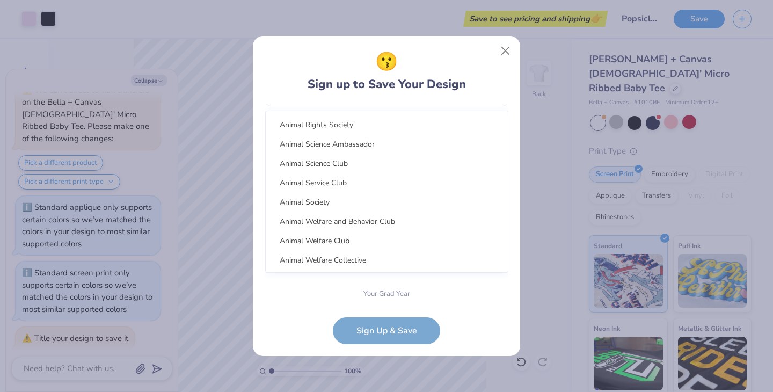
type textarea "x"
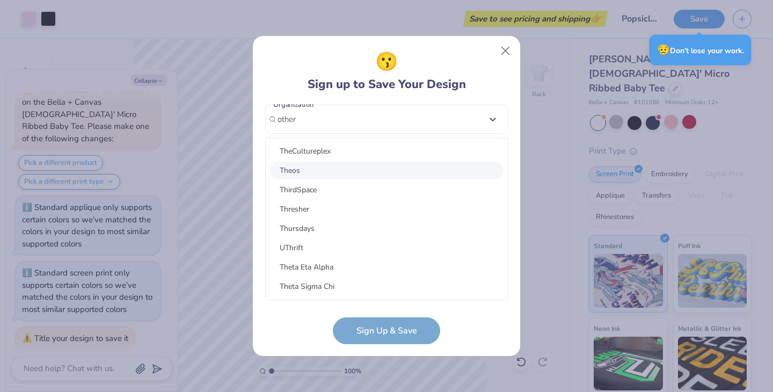
click at [303, 173] on div "Theos" at bounding box center [387, 171] width 234 height 18
type input "other"
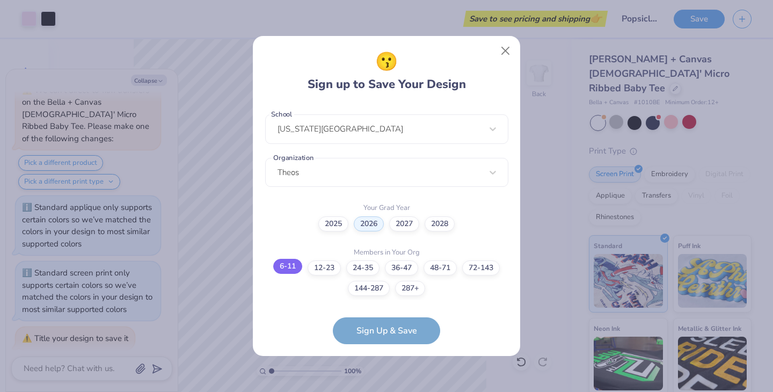
click at [288, 265] on label "6-11" at bounding box center [287, 266] width 29 height 15
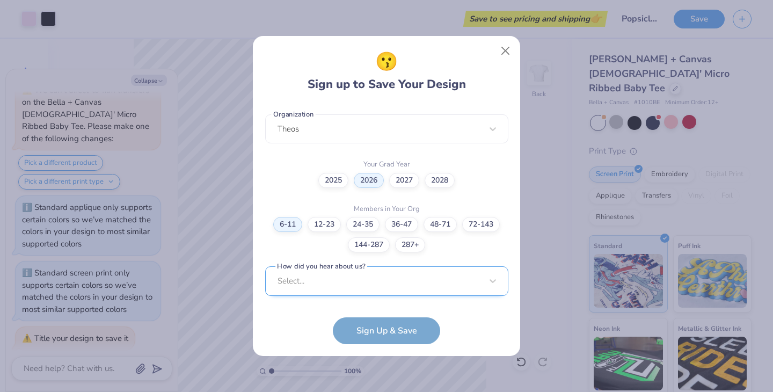
click at [362, 288] on div "Select..." at bounding box center [386, 281] width 243 height 30
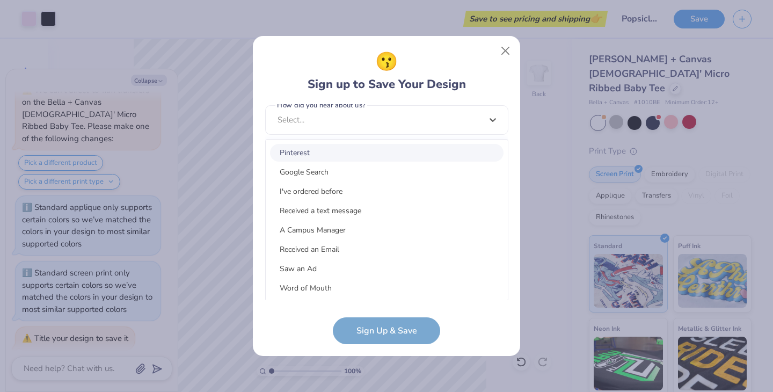
click at [314, 155] on div "Pinterest" at bounding box center [387, 153] width 234 height 18
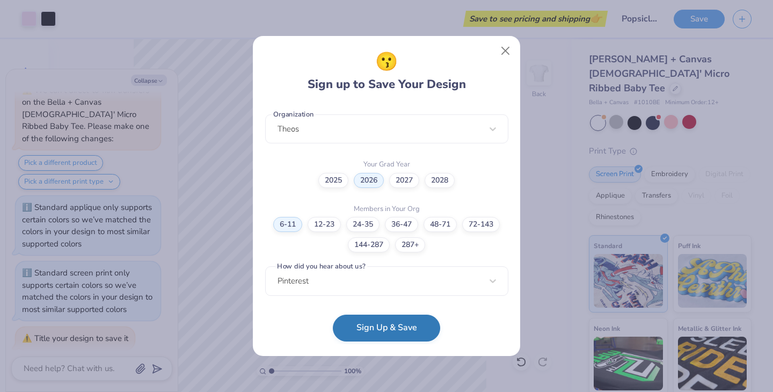
click at [376, 326] on button "Sign Up & Save" at bounding box center [386, 328] width 107 height 27
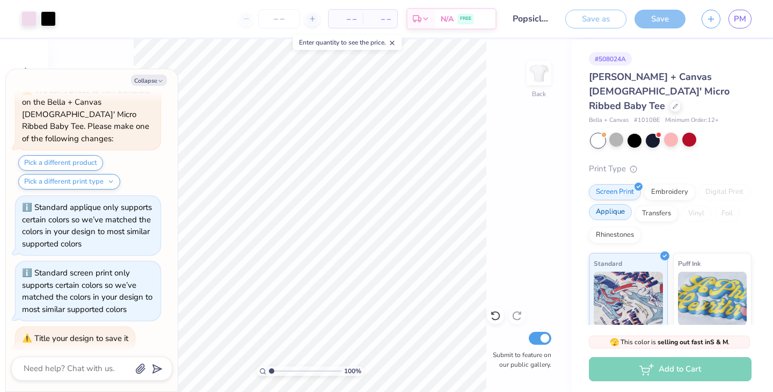
type textarea "x"
click at [270, 26] on input "number" at bounding box center [279, 18] width 42 height 19
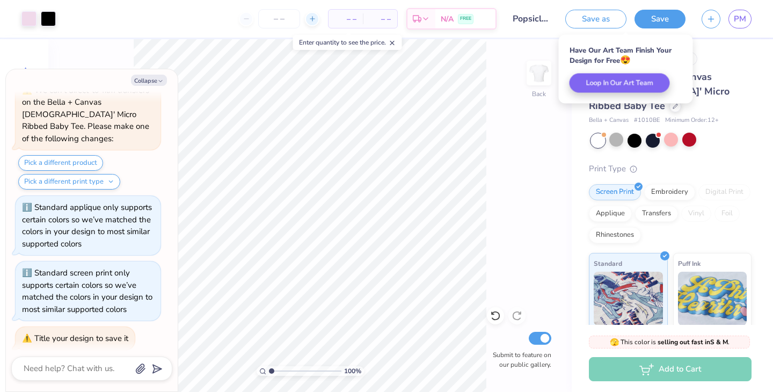
click at [317, 21] on div at bounding box center [312, 19] width 14 height 14
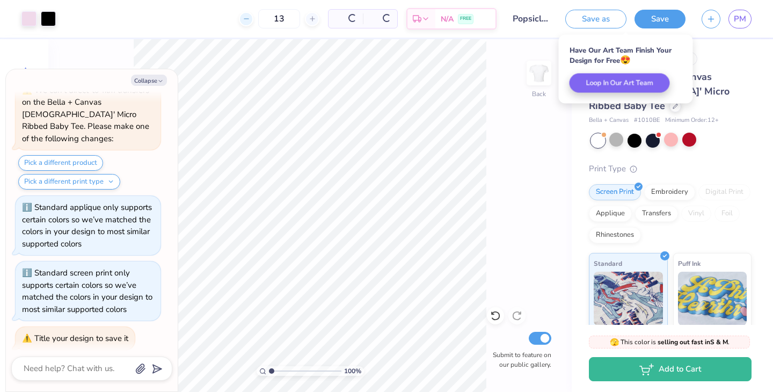
click at [245, 19] on line at bounding box center [246, 19] width 4 height 0
type input "12"
click at [258, 19] on input "12" at bounding box center [279, 18] width 42 height 19
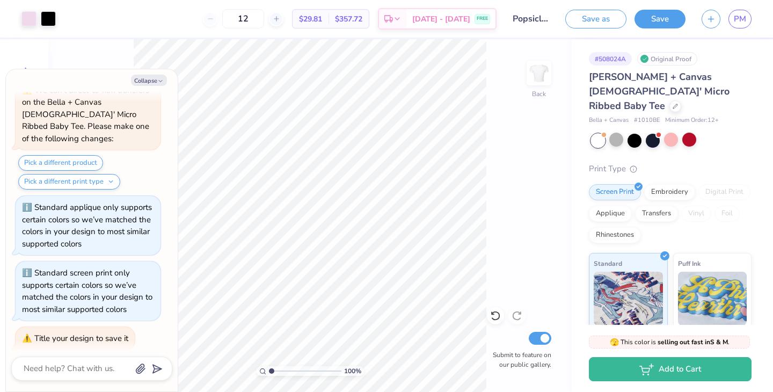
click at [226, 20] on div "12" at bounding box center [243, 18] width 81 height 19
click at [225, 19] on div "12" at bounding box center [243, 18] width 81 height 19
click at [535, 176] on div "100 % Back Submit to feature on our public gallery." at bounding box center [309, 215] width 523 height 353
click at [155, 83] on button "Collapse" at bounding box center [149, 80] width 36 height 11
type textarea "x"
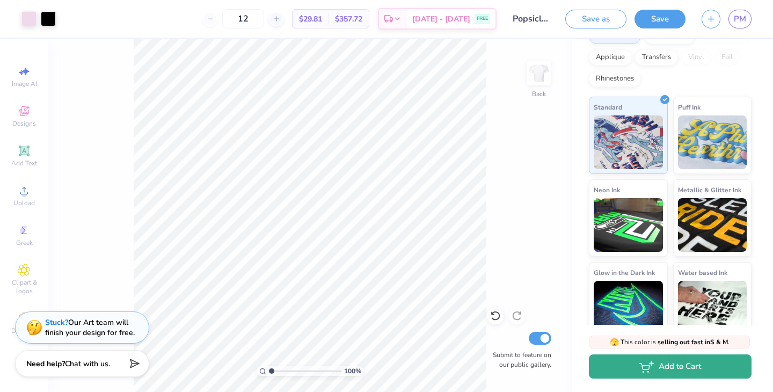
click at [670, 366] on button "Add to Cart" at bounding box center [670, 366] width 163 height 24
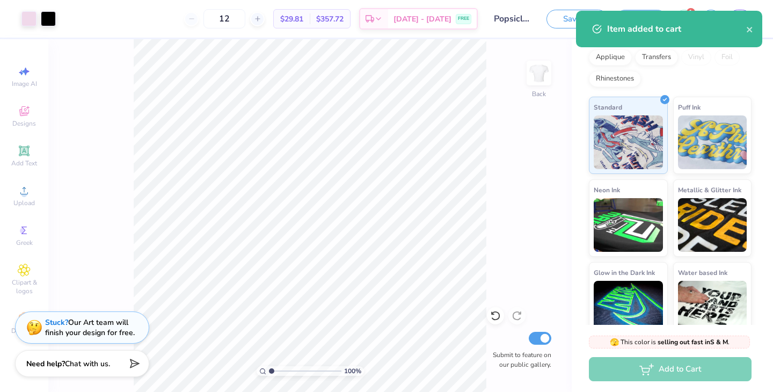
click at [690, 34] on div "Item added to cart" at bounding box center [676, 29] width 139 height 13
click at [748, 31] on icon "close" at bounding box center [749, 29] width 5 height 5
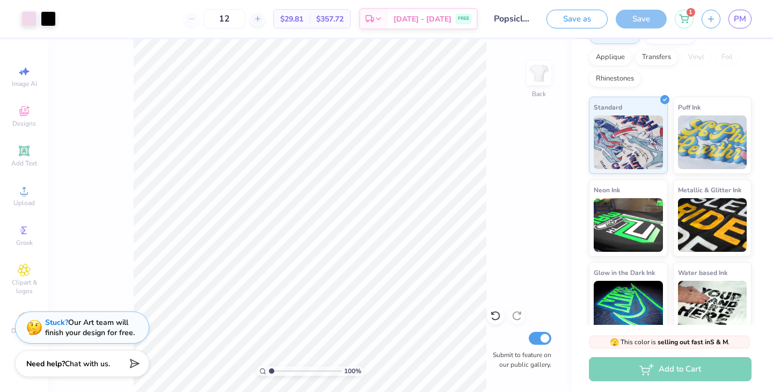
click at [692, 16] on div "Art colors 12 $29.81 Per Item $357.72 Total Est. Delivery [DATE] - [DATE] FREE …" at bounding box center [386, 196] width 773 height 392
click at [687, 16] on icon at bounding box center [684, 17] width 10 height 9
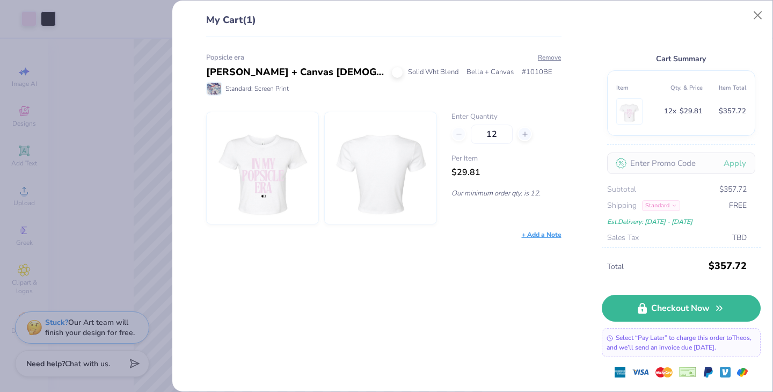
click at [287, 162] on img at bounding box center [262, 168] width 92 height 112
click at [408, 182] on img at bounding box center [380, 168] width 92 height 112
click at [402, 183] on img at bounding box center [380, 168] width 92 height 112
click at [373, 274] on div "Popsicle era Bella + Canvas [DEMOGRAPHIC_DATA]' Micro Ribbed Baby Tee Solid Wht…" at bounding box center [380, 214] width 390 height 355
click at [761, 16] on button "Close" at bounding box center [758, 15] width 20 height 20
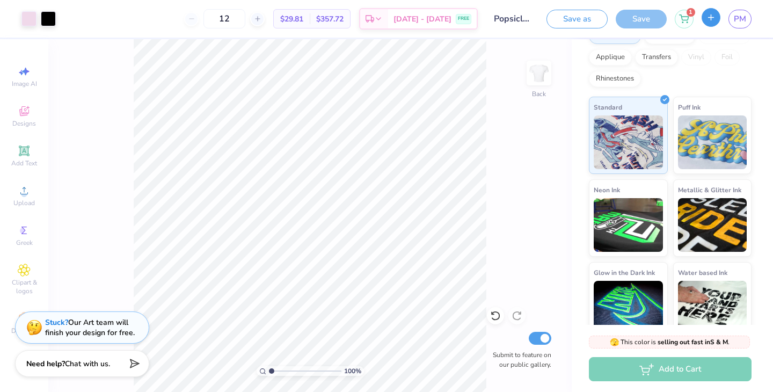
click at [711, 17] on line "button" at bounding box center [711, 17] width 5 height 0
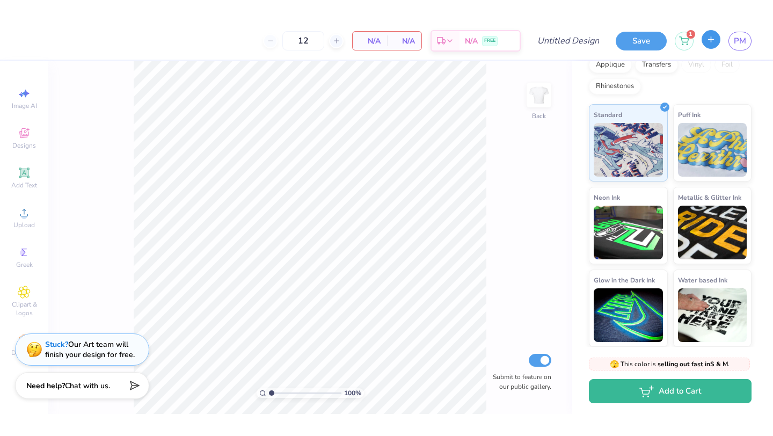
scroll to position [139, 0]
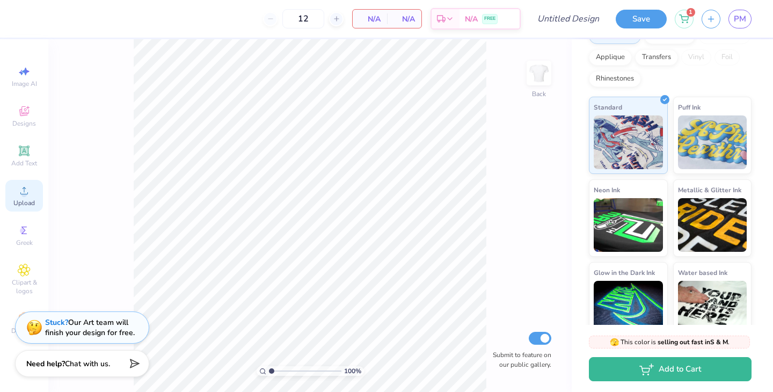
click at [21, 205] on span "Upload" at bounding box center [23, 203] width 21 height 9
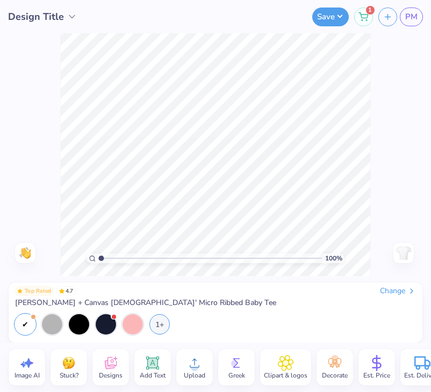
click at [197, 374] on span "Upload" at bounding box center [194, 375] width 21 height 9
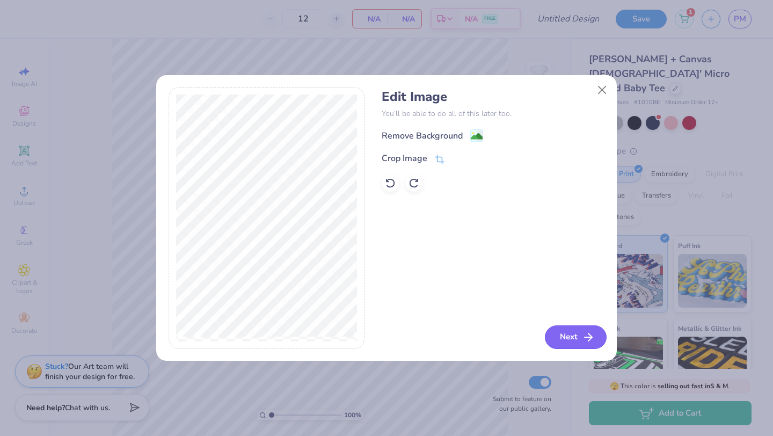
click at [571, 334] on button "Next" at bounding box center [576, 337] width 62 height 24
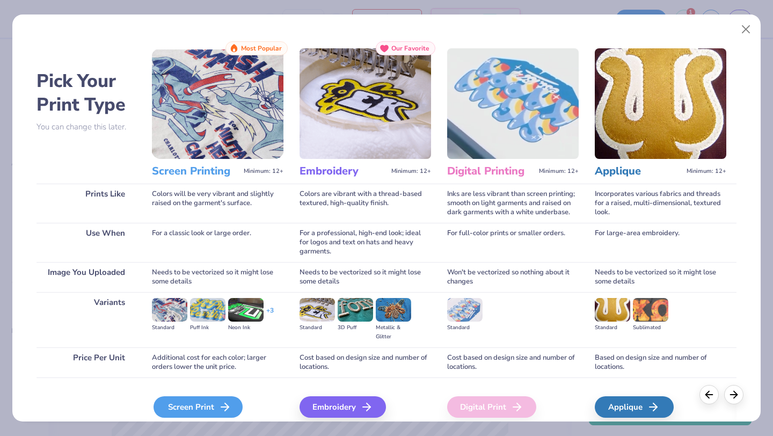
click at [216, 405] on div "Screen Print" at bounding box center [198, 406] width 89 height 21
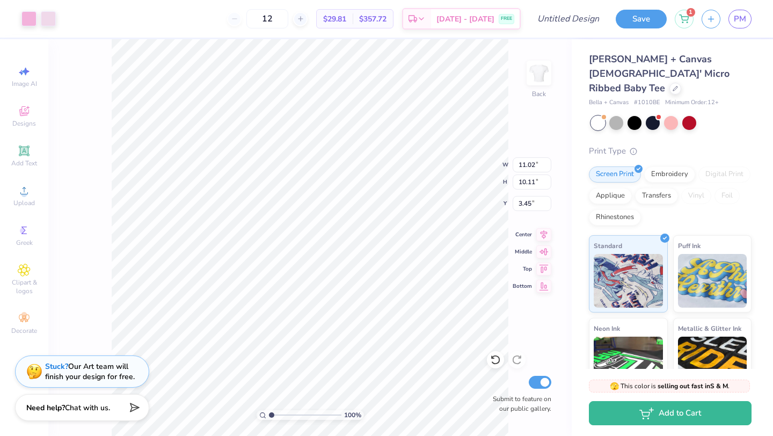
type input "3.00"
type input "8.85"
type input "8.12"
type input "3.00"
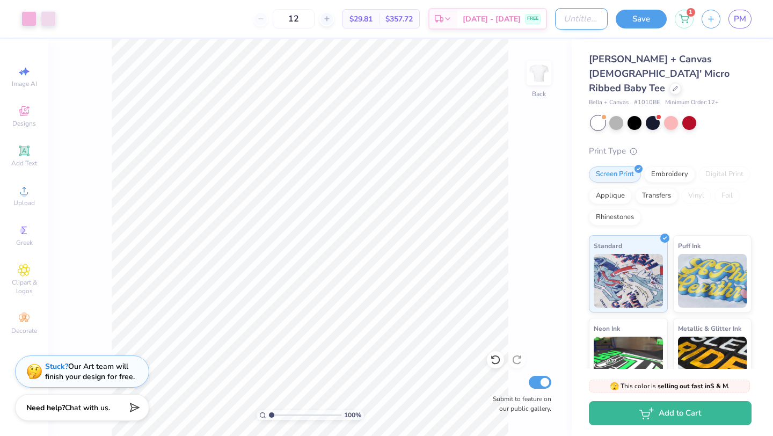
click at [574, 19] on input "Design Title" at bounding box center [581, 18] width 53 height 21
type input "hot"
click at [640, 17] on button "Save" at bounding box center [641, 17] width 51 height 19
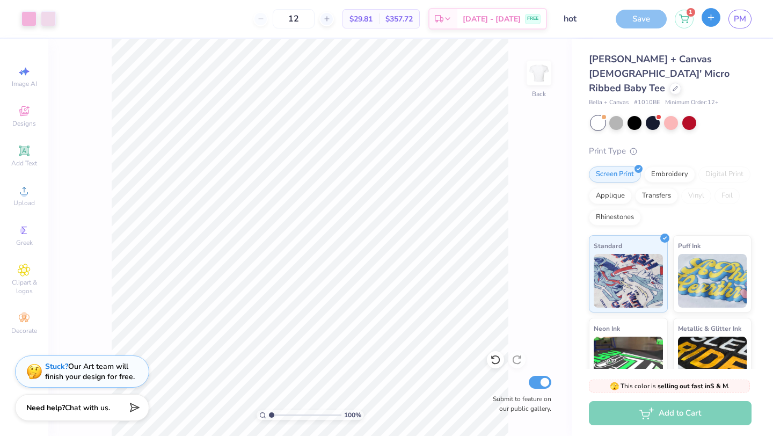
click at [715, 24] on button "button" at bounding box center [711, 17] width 19 height 19
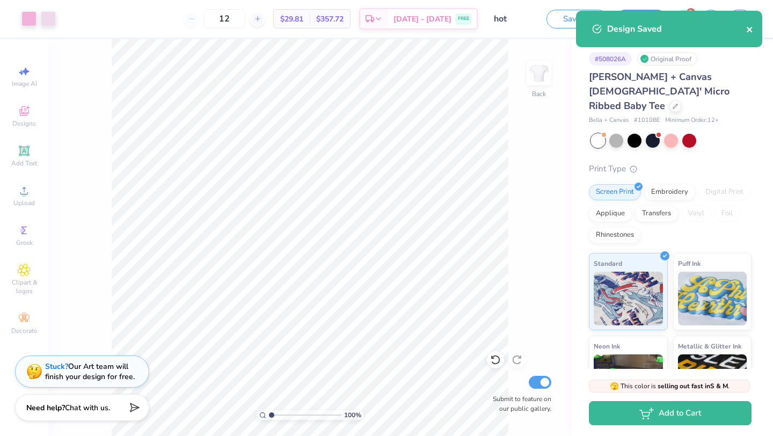
click at [750, 33] on icon "close" at bounding box center [750, 29] width 8 height 9
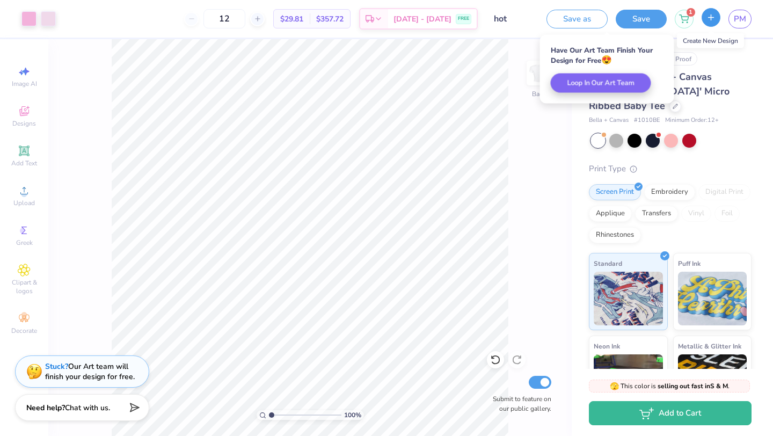
click at [716, 18] on button "button" at bounding box center [711, 17] width 19 height 19
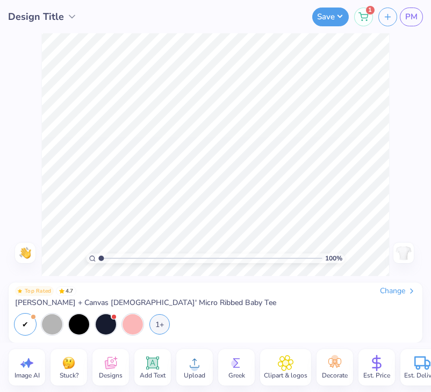
click at [199, 368] on icon at bounding box center [194, 363] width 16 height 16
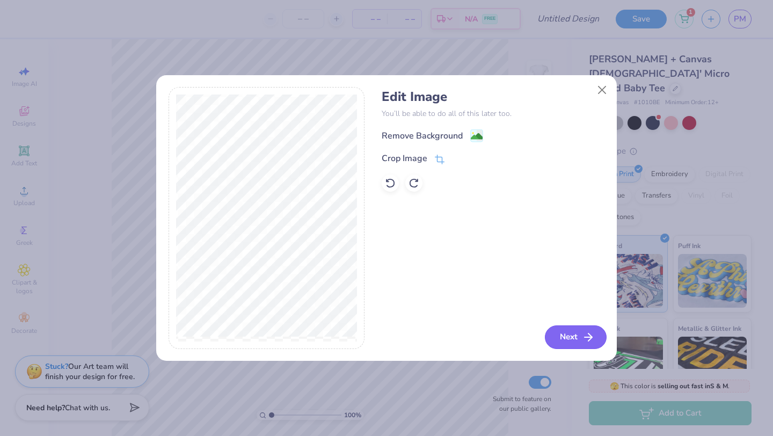
click at [590, 336] on icon "button" at bounding box center [588, 337] width 13 height 13
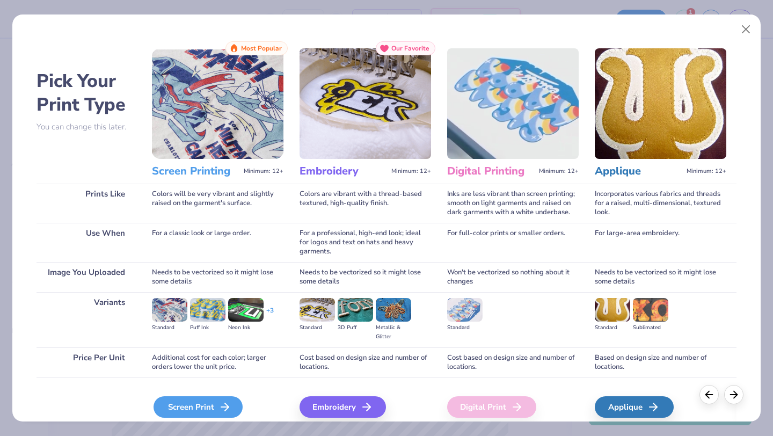
click at [215, 404] on div "Screen Print" at bounding box center [198, 406] width 89 height 21
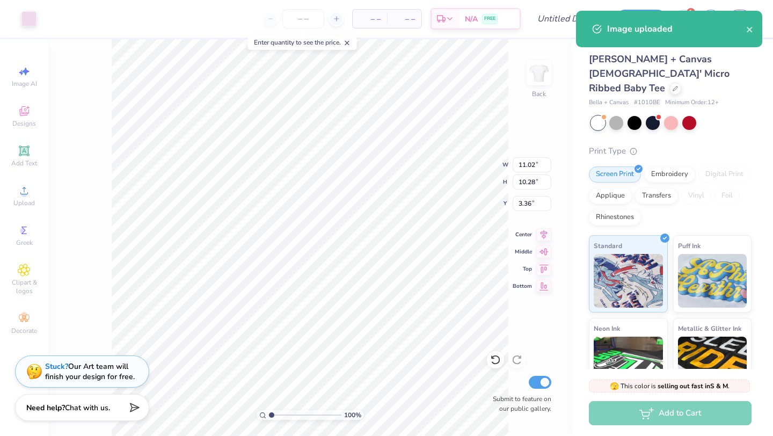
type input "9.47"
type input "8.83"
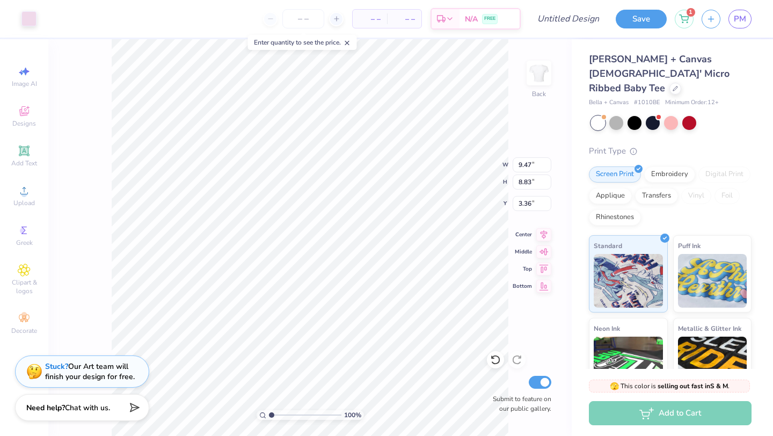
type input "3.00"
click at [501, 361] on div at bounding box center [495, 359] width 17 height 17
click at [519, 360] on icon at bounding box center [517, 359] width 11 height 11
click at [29, 325] on div "Decorate" at bounding box center [24, 324] width 38 height 32
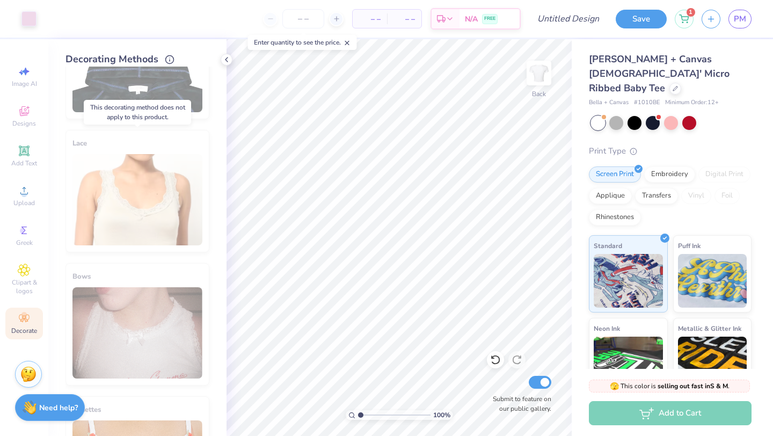
scroll to position [478, 0]
click at [163, 188] on div "Lace" at bounding box center [138, 190] width 144 height 122
click at [126, 199] on div "Lace" at bounding box center [138, 190] width 144 height 122
click at [134, 183] on div "Lace" at bounding box center [138, 190] width 144 height 122
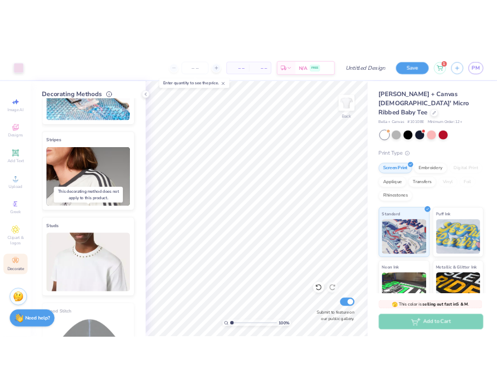
scroll to position [0, 0]
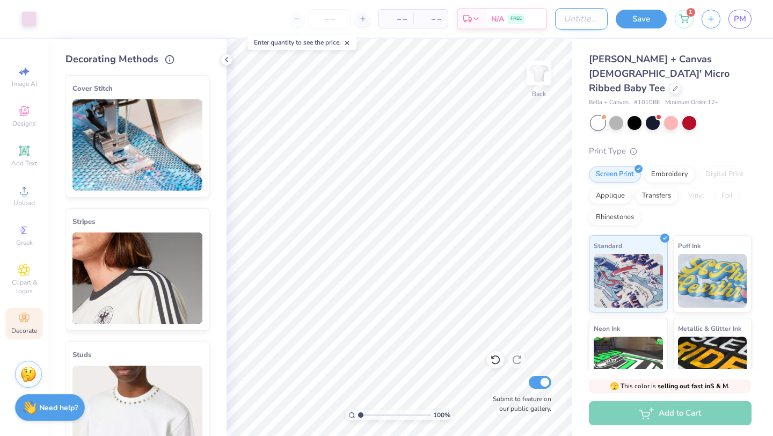
click at [592, 24] on input "Design Title" at bounding box center [581, 18] width 53 height 21
type input "era"
click at [648, 21] on button "Save" at bounding box center [641, 17] width 51 height 19
click at [739, 23] on span "PM" at bounding box center [740, 19] width 12 height 12
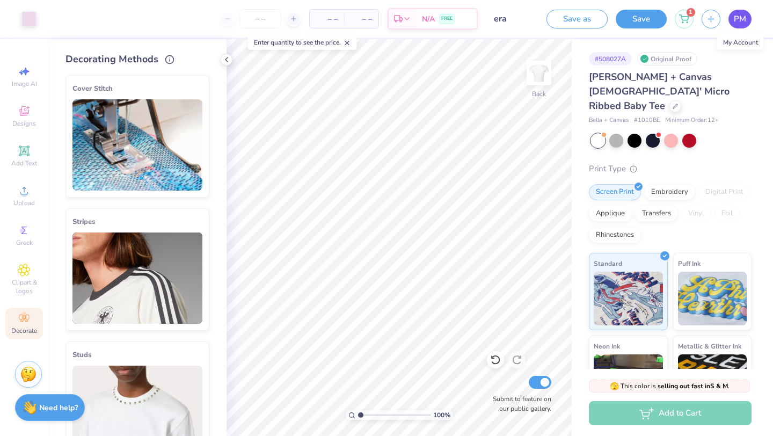
click at [745, 23] on span "PM" at bounding box center [740, 19] width 12 height 12
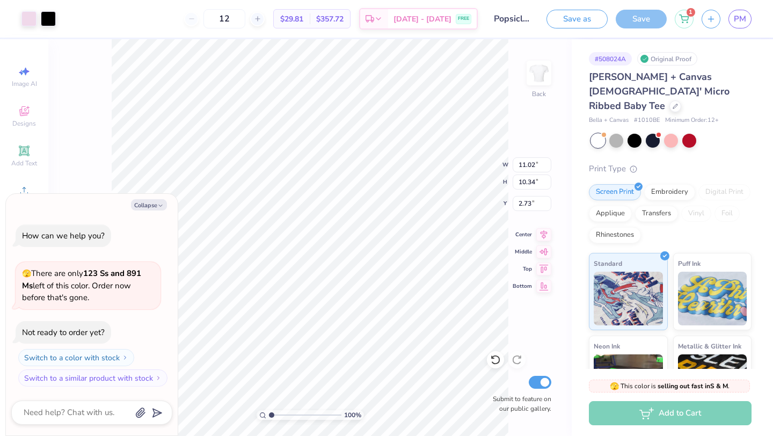
type textarea "x"
type input "9.23"
type input "8.67"
type textarea "x"
type input "2.77"
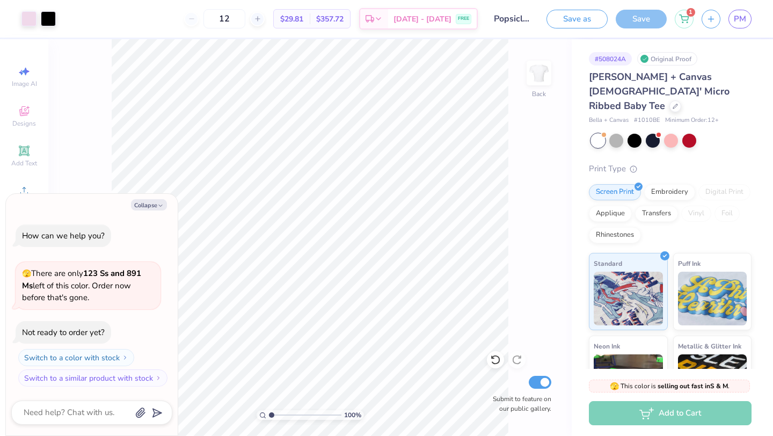
click at [637, 18] on div "Save" at bounding box center [641, 19] width 51 height 19
click at [150, 202] on button "Collapse" at bounding box center [149, 204] width 36 height 11
type textarea "x"
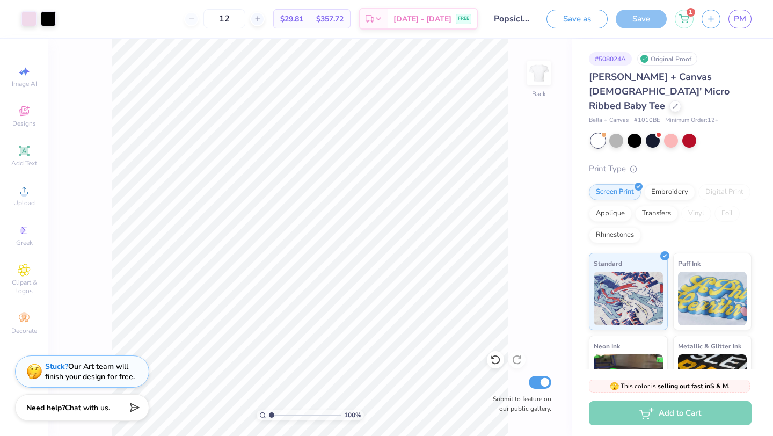
click at [540, 150] on div "100 % Back Submit to feature on our public gallery." at bounding box center [309, 237] width 523 height 397
click at [580, 24] on button "Save as" at bounding box center [577, 17] width 61 height 19
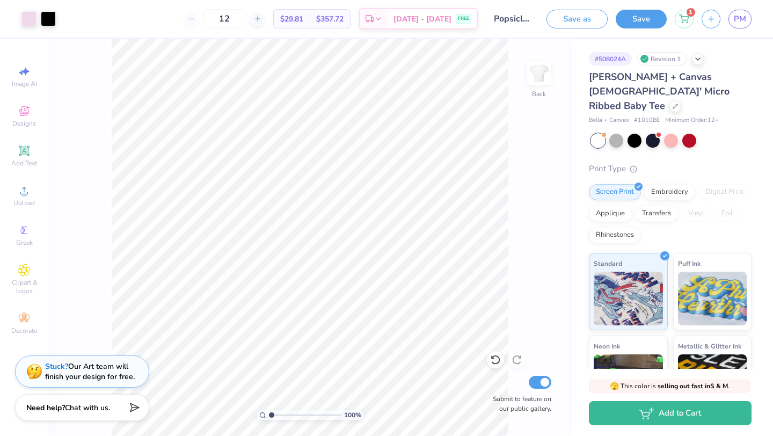
click at [742, 17] on span "PM" at bounding box center [740, 19] width 12 height 12
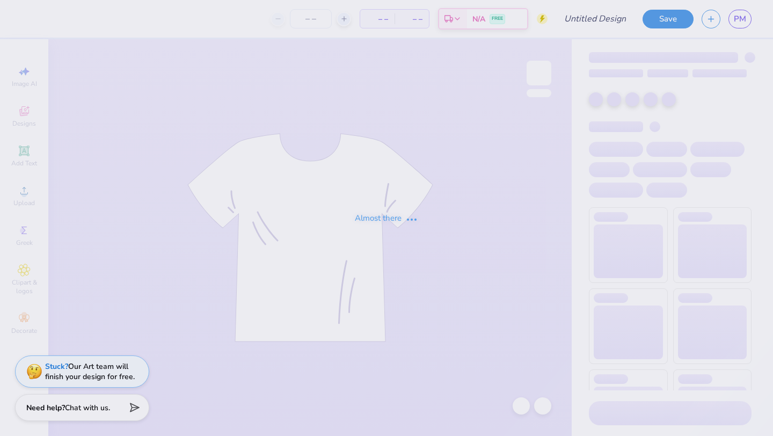
type input "Popsicle era"
type input "12"
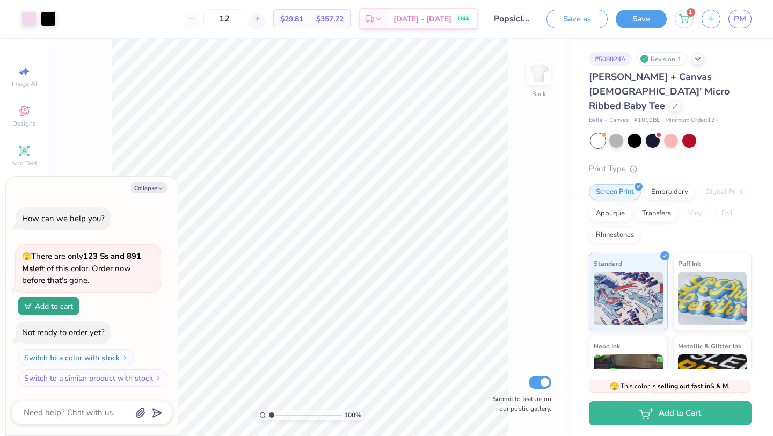
click at [758, 42] on div "# 508024A Revision 1 Bella + Canvas [DEMOGRAPHIC_DATA]' Micro Ribbed Baby Tee B…" at bounding box center [672, 267] width 201 height 456
click at [157, 190] on button "Collapse" at bounding box center [149, 187] width 36 height 11
type textarea "x"
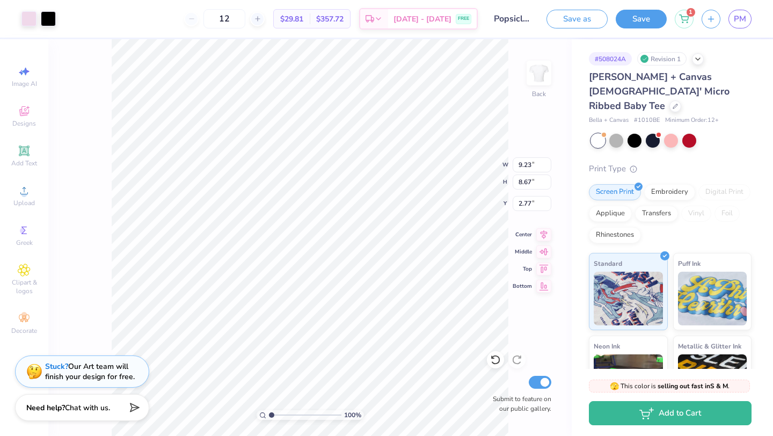
type input "2.30"
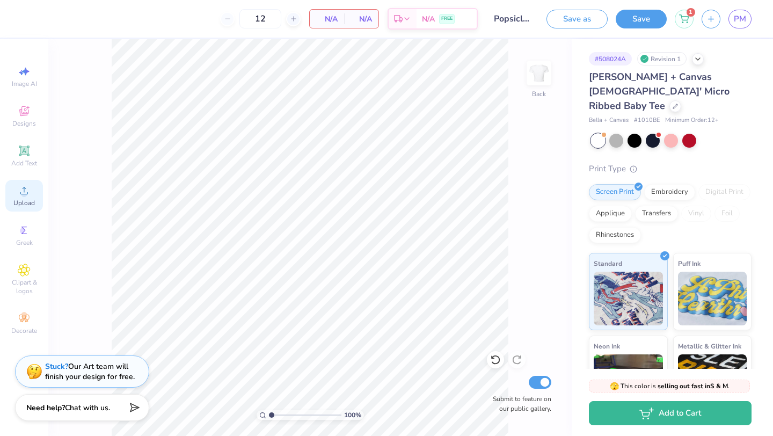
click at [25, 202] on span "Upload" at bounding box center [23, 203] width 21 height 9
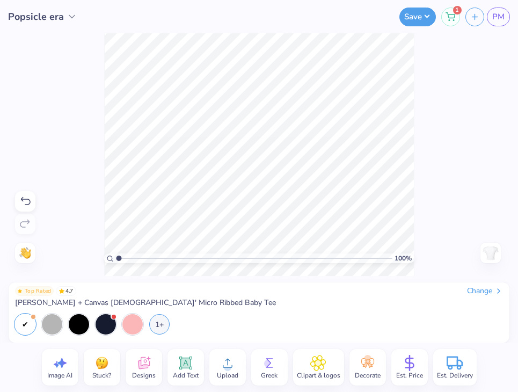
click at [230, 374] on span "Upload" at bounding box center [227, 375] width 21 height 9
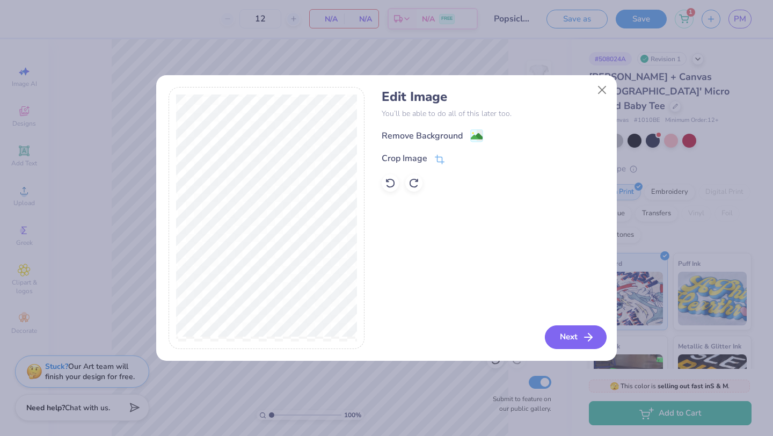
click at [568, 337] on button "Next" at bounding box center [576, 337] width 62 height 24
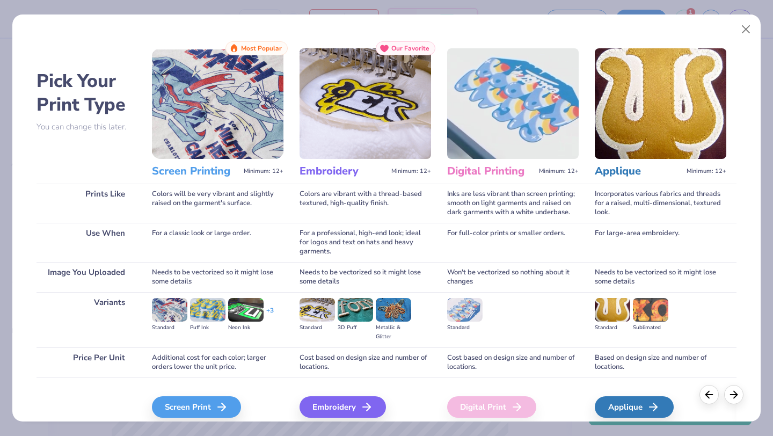
click at [358, 147] on img at bounding box center [366, 103] width 132 height 111
click at [337, 411] on div "Embroidery" at bounding box center [344, 406] width 86 height 21
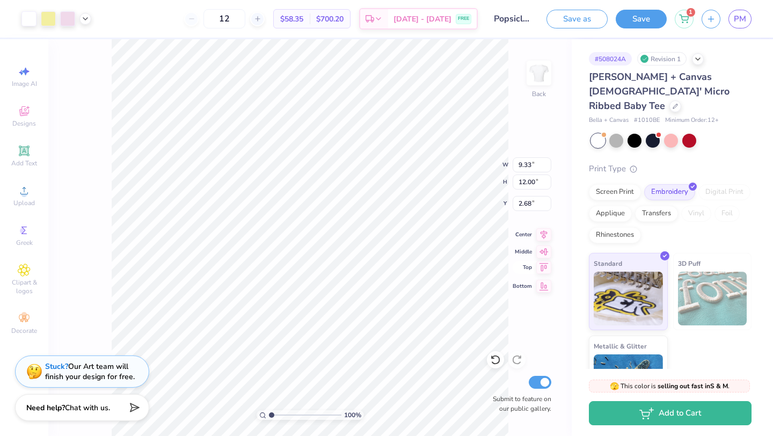
type input "2.68"
type input "2.50"
click at [27, 21] on div at bounding box center [28, 17] width 15 height 15
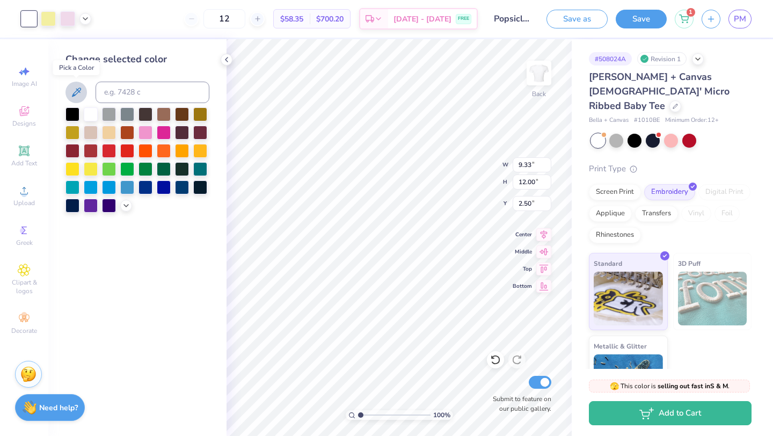
click at [78, 96] on icon at bounding box center [76, 92] width 13 height 13
click at [76, 91] on icon at bounding box center [76, 92] width 9 height 9
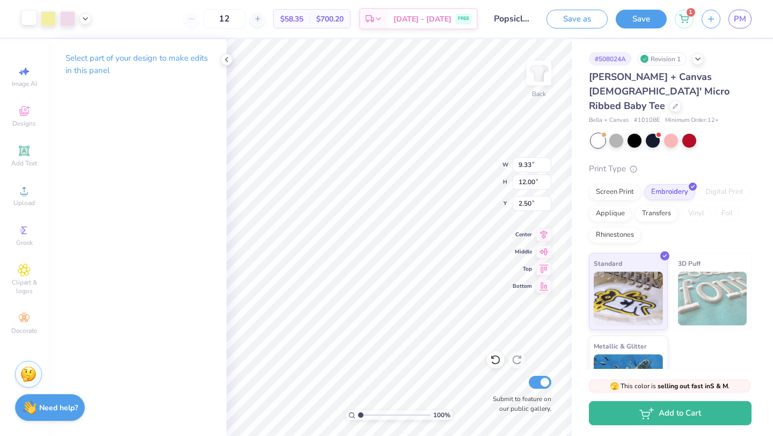
click at [25, 16] on div at bounding box center [28, 17] width 15 height 15
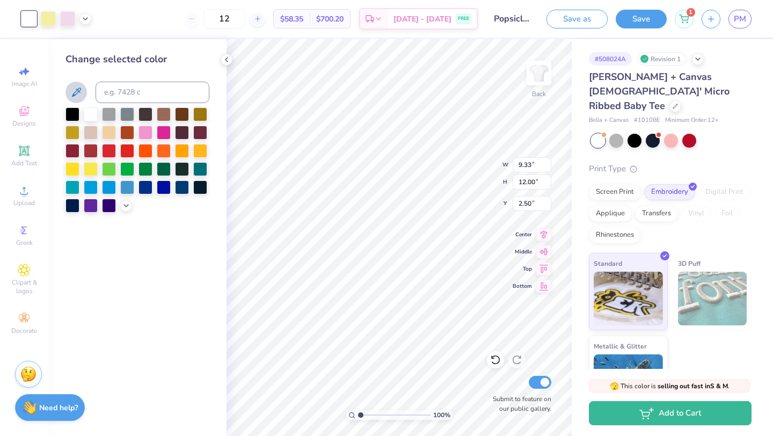
click at [76, 97] on icon at bounding box center [76, 92] width 13 height 13
click at [456, 161] on div "100 % Back W 9.33 9.33 " H 12.00 12.00 " Y 2.50 2.50 " Center Middle Top Bottom…" at bounding box center [399, 237] width 345 height 397
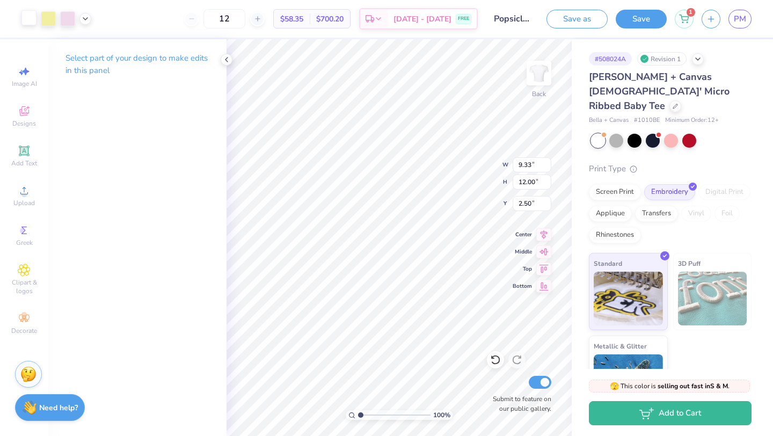
click at [29, 24] on div at bounding box center [28, 17] width 15 height 15
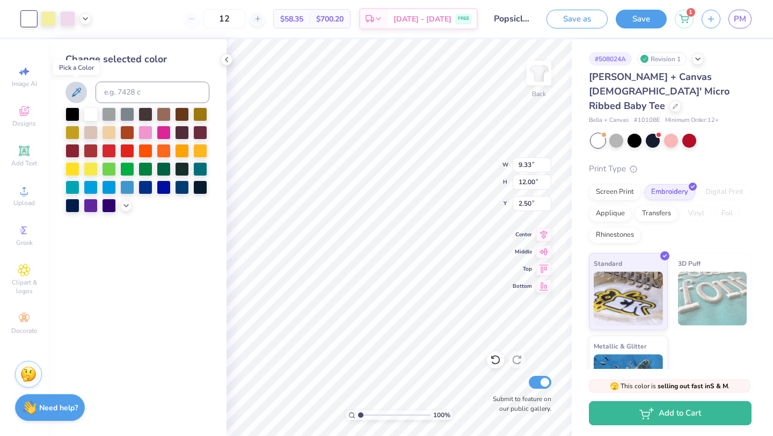
click at [74, 89] on icon at bounding box center [76, 92] width 13 height 13
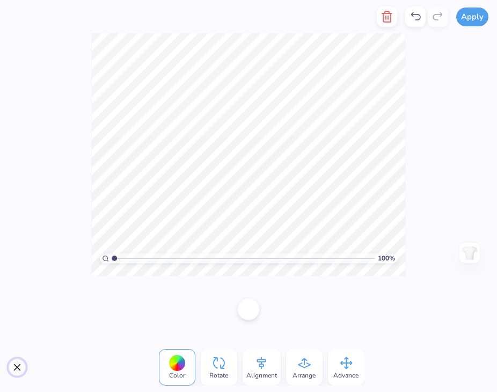
click at [18, 368] on button "Close" at bounding box center [17, 367] width 17 height 17
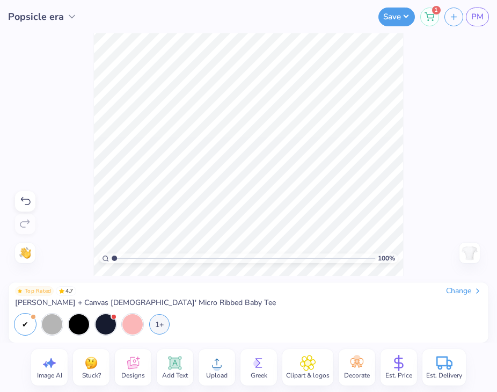
click at [213, 364] on icon at bounding box center [217, 363] width 16 height 16
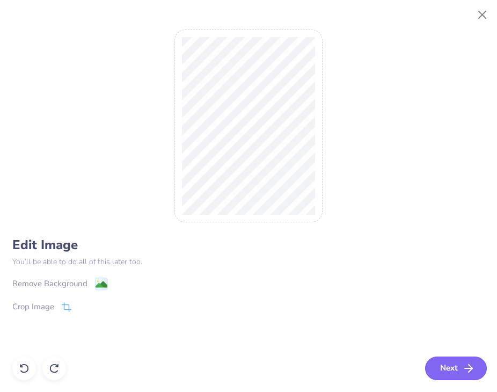
click at [442, 360] on button "Next" at bounding box center [456, 369] width 62 height 24
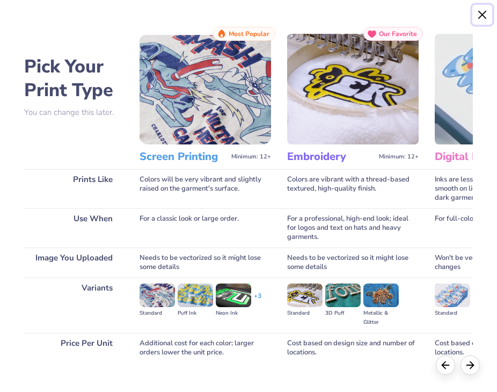
click at [475, 16] on button "Close" at bounding box center [482, 15] width 20 height 20
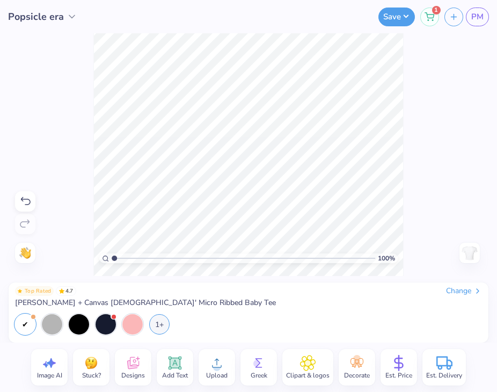
click at [221, 363] on icon at bounding box center [217, 363] width 16 height 16
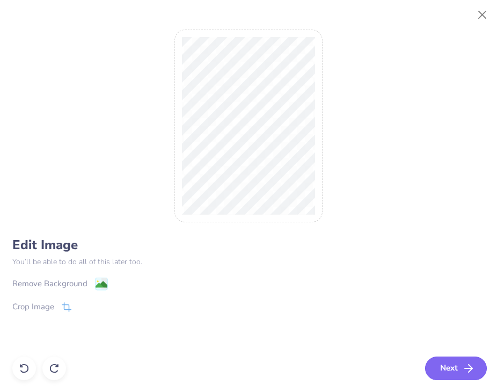
click at [434, 368] on button "Next" at bounding box center [456, 369] width 62 height 24
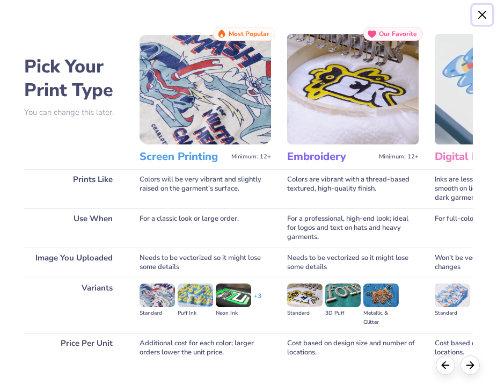
click at [476, 15] on button "Close" at bounding box center [482, 15] width 20 height 20
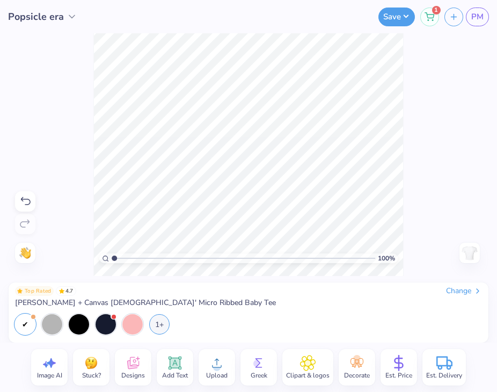
click at [223, 366] on icon at bounding box center [217, 363] width 16 height 16
click at [219, 357] on icon at bounding box center [217, 363] width 16 height 16
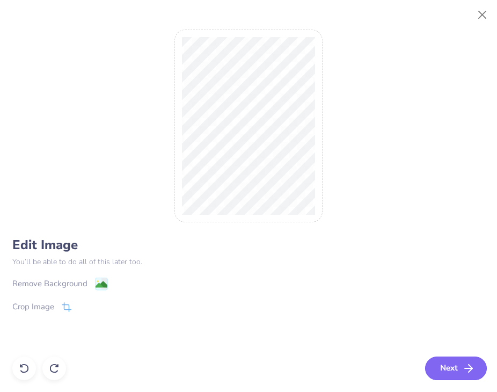
click at [446, 367] on button "Next" at bounding box center [456, 369] width 62 height 24
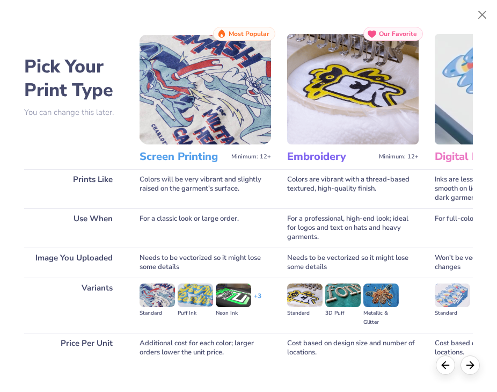
scroll to position [61, 0]
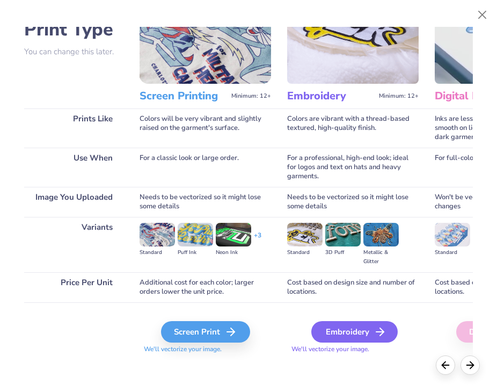
click at [351, 331] on div "Embroidery" at bounding box center [354, 331] width 86 height 21
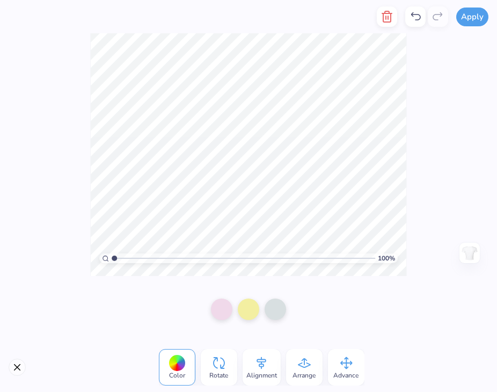
click at [392, 296] on div at bounding box center [248, 309] width 497 height 67
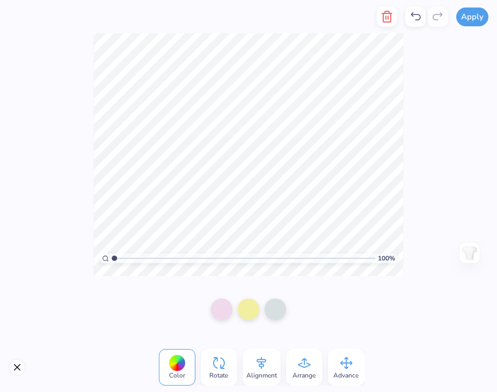
click at [442, 117] on div "100 % Need help? Chat with us. Back" at bounding box center [248, 154] width 497 height 243
